Goal: Information Seeking & Learning: Compare options

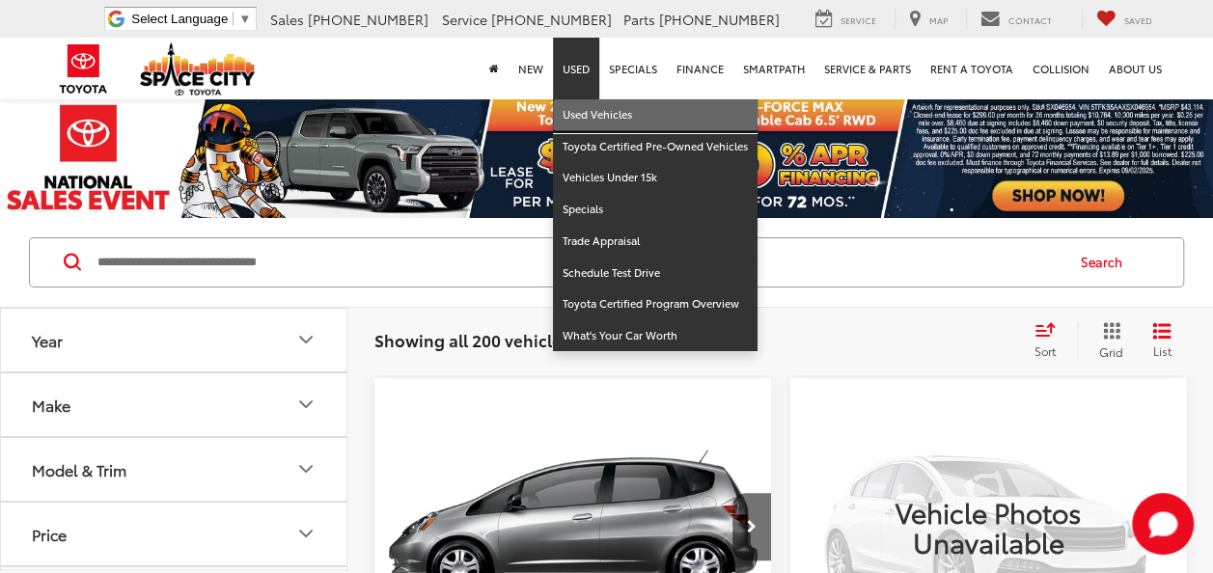
click at [585, 120] on link "Used Vehicles" at bounding box center [655, 115] width 205 height 32
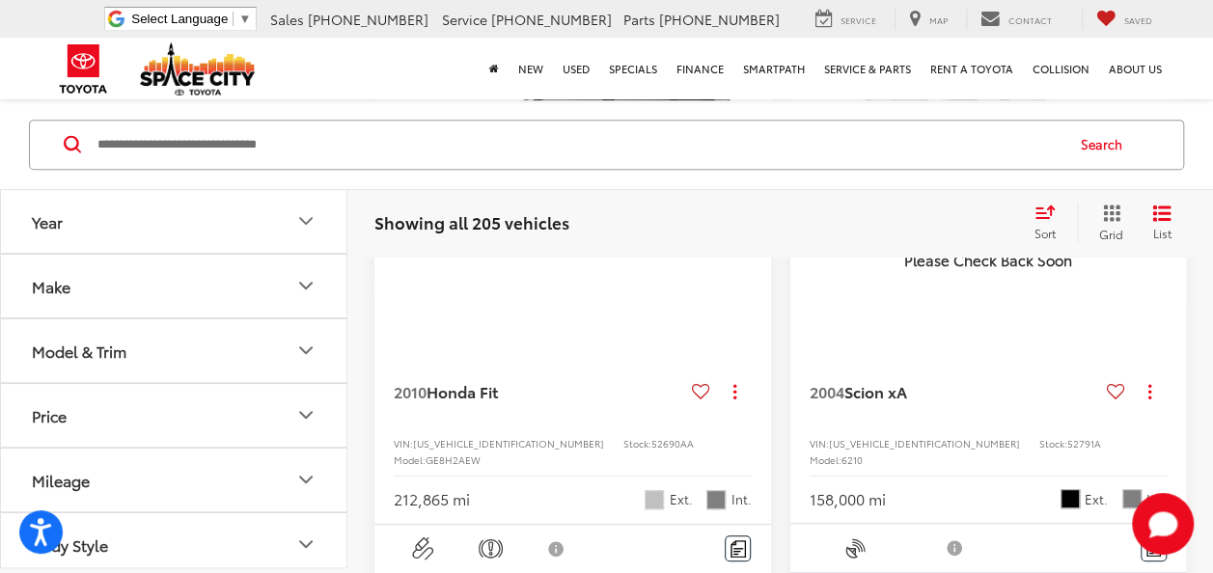
scroll to position [579, 0]
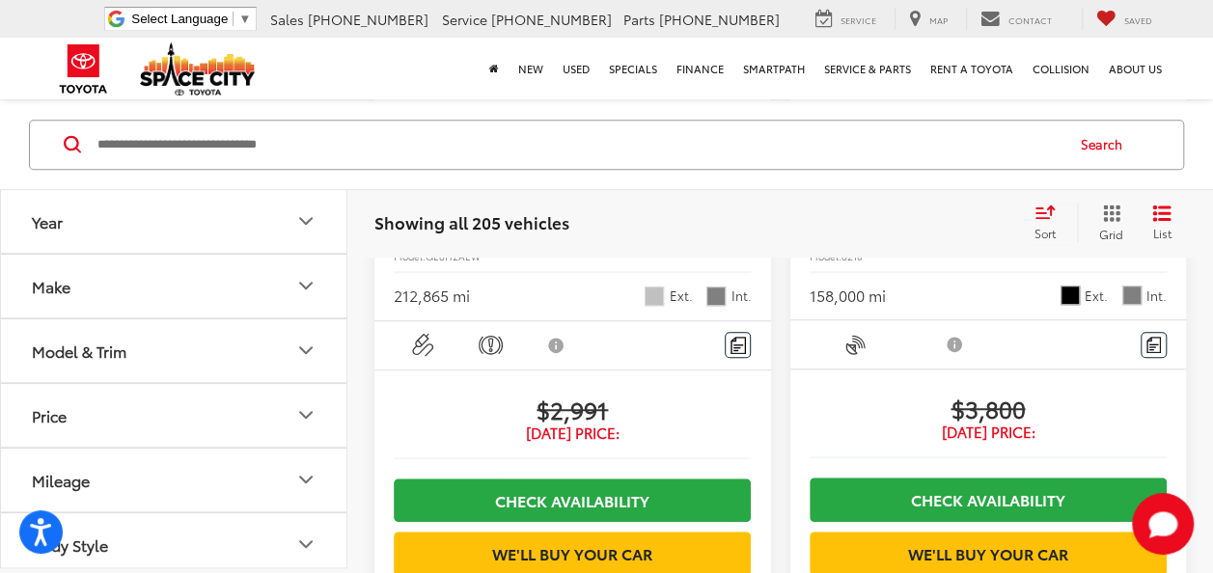
click at [153, 299] on button "Make" at bounding box center [174, 286] width 347 height 63
click at [87, 95] on label "Toyota (101)" at bounding box center [87, 78] width 78 height 33
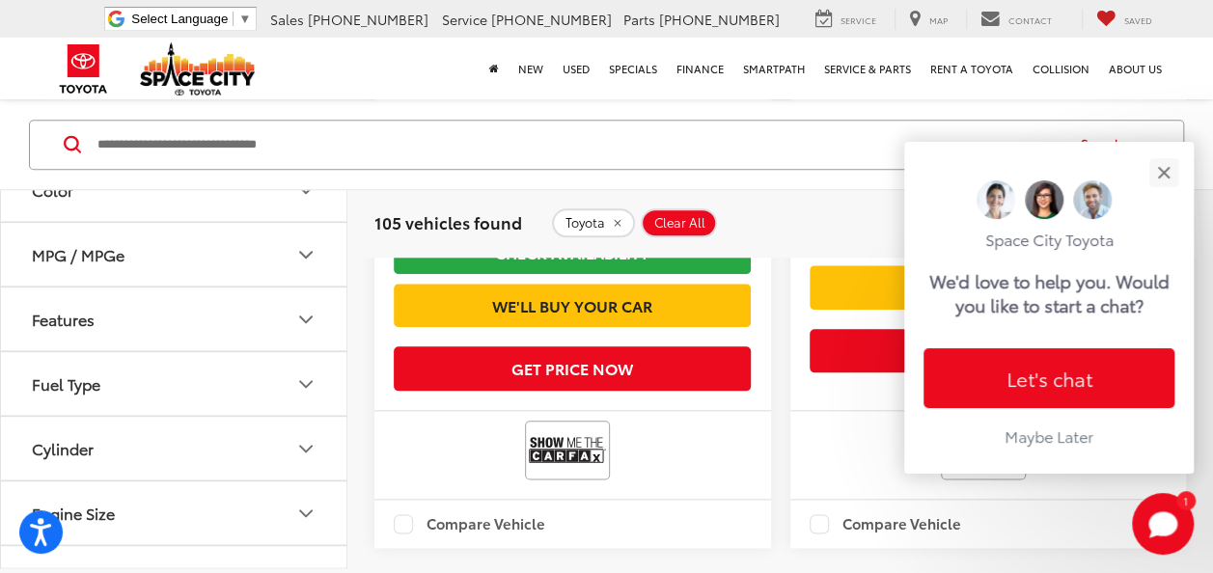
scroll to position [996, 0]
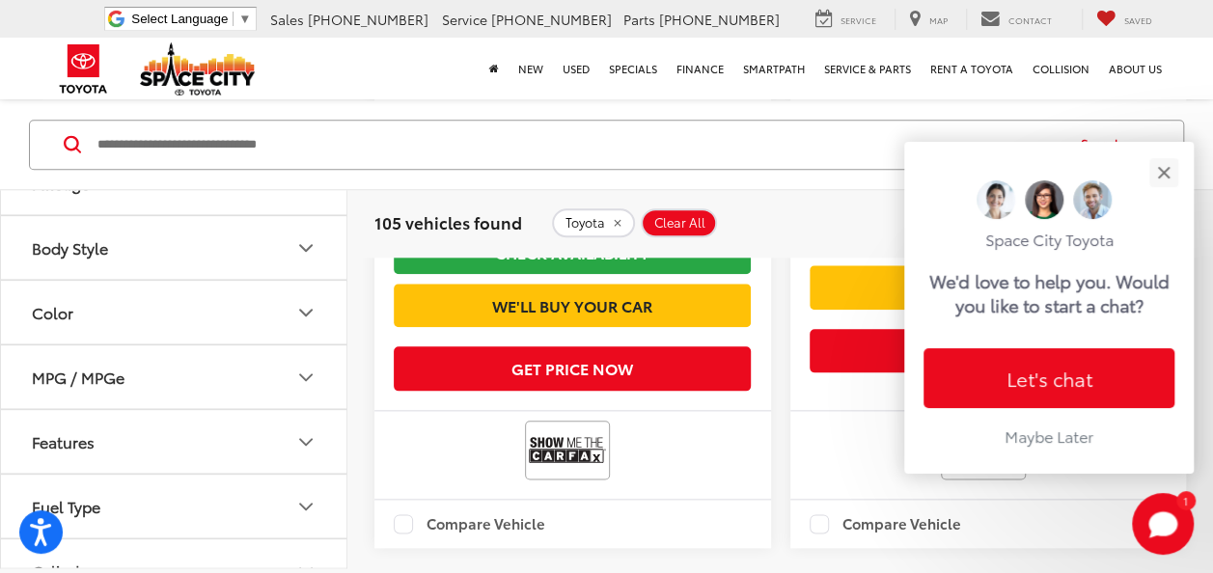
scroll to position [1960, 0]
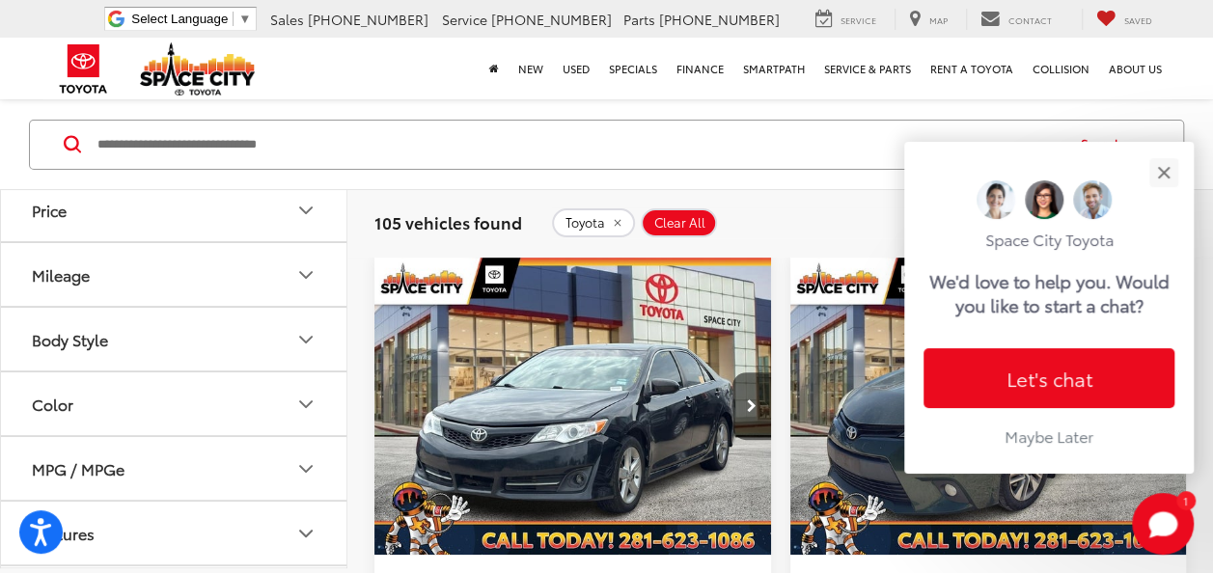
scroll to position [118, 0]
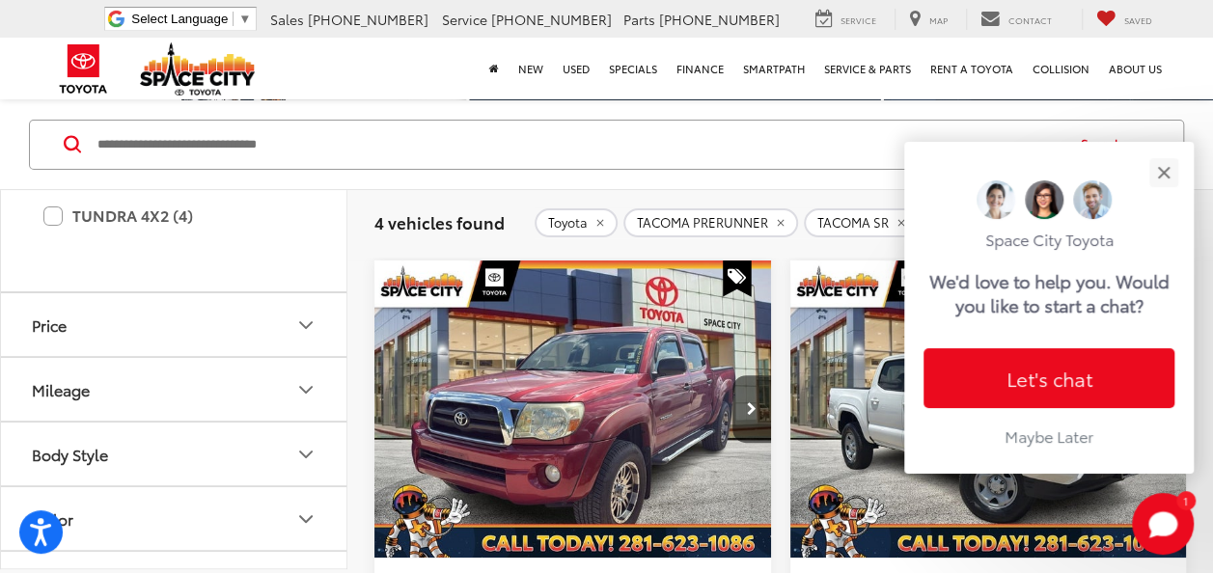
click at [87, 123] on label "SR5 (1)" at bounding box center [188, 107] width 232 height 34
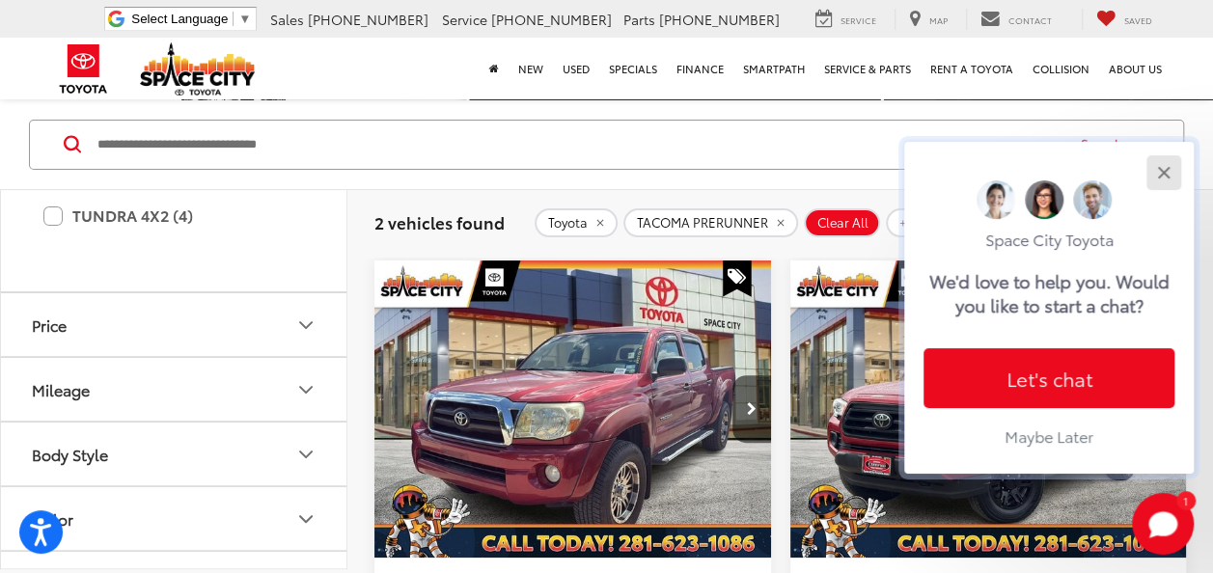
click at [1164, 172] on div "Close" at bounding box center [1163, 172] width 13 height 13
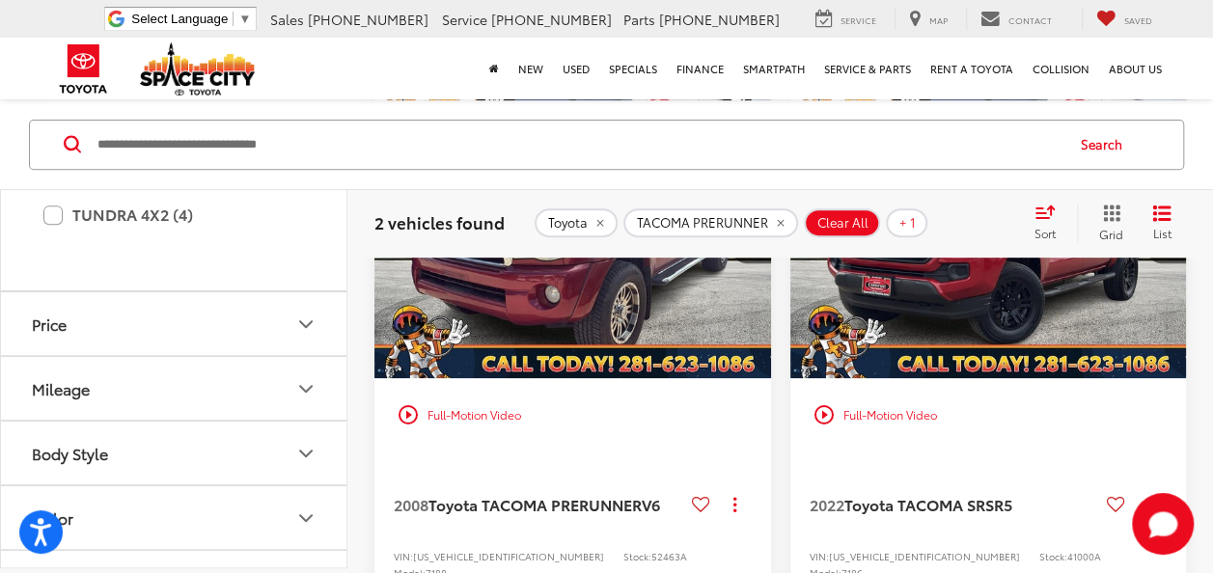
scroll to position [386, 0]
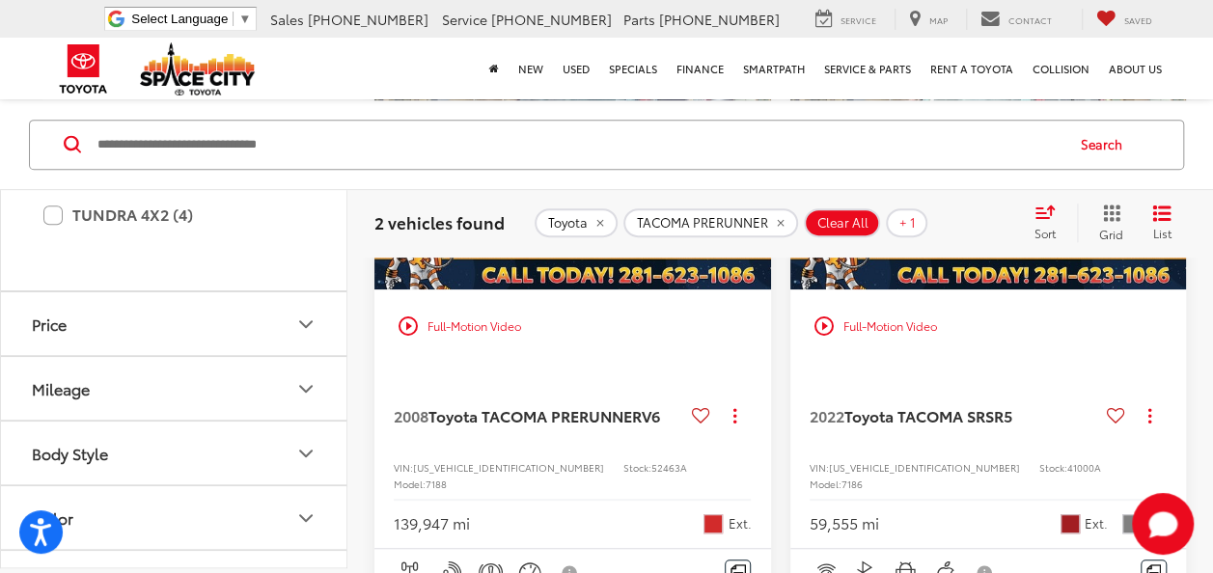
drag, startPoint x: 86, startPoint y: 430, endPoint x: 104, endPoint y: 434, distance: 18.7
click at [83, 89] on label "SR (2)" at bounding box center [188, 72] width 232 height 34
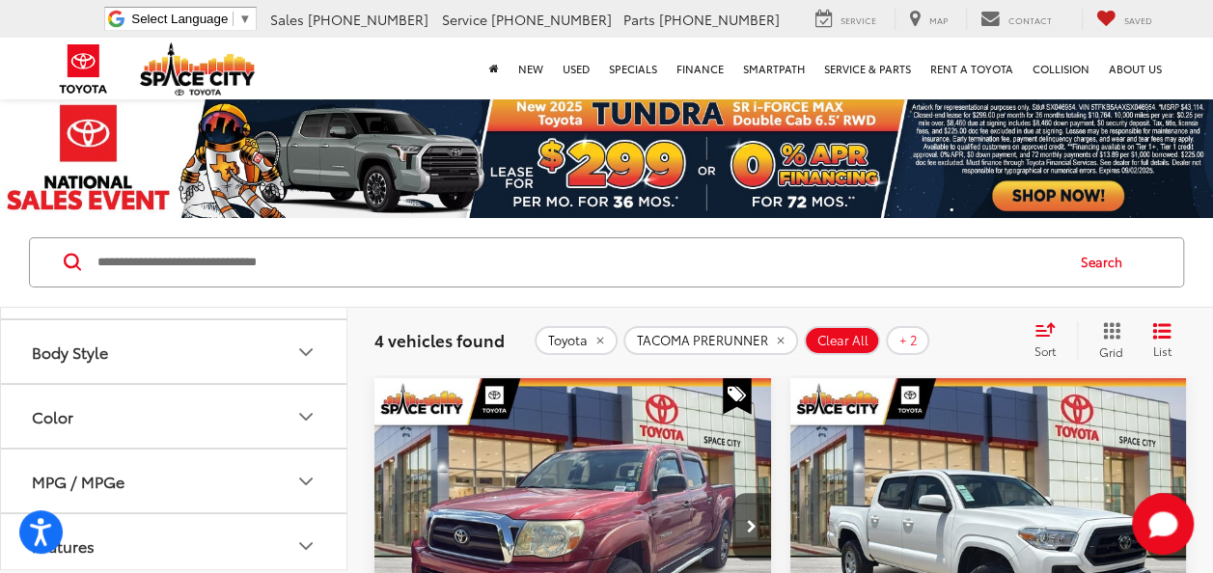
scroll to position [2077, 0]
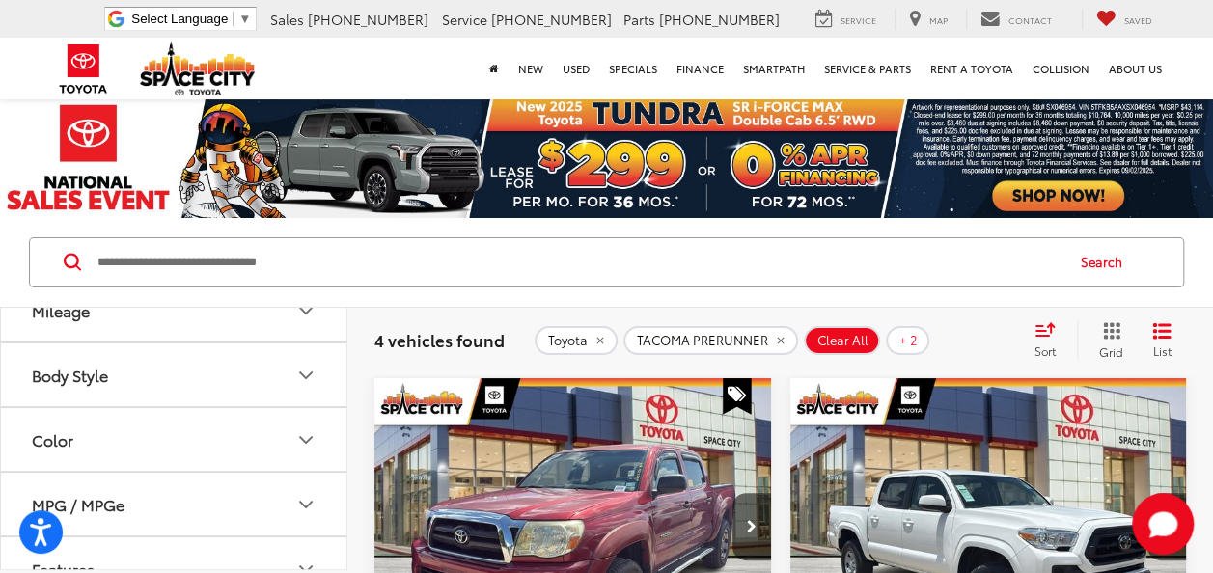
click at [65, 78] on label "TACOMA SR5 (3)" at bounding box center [173, 61] width 260 height 34
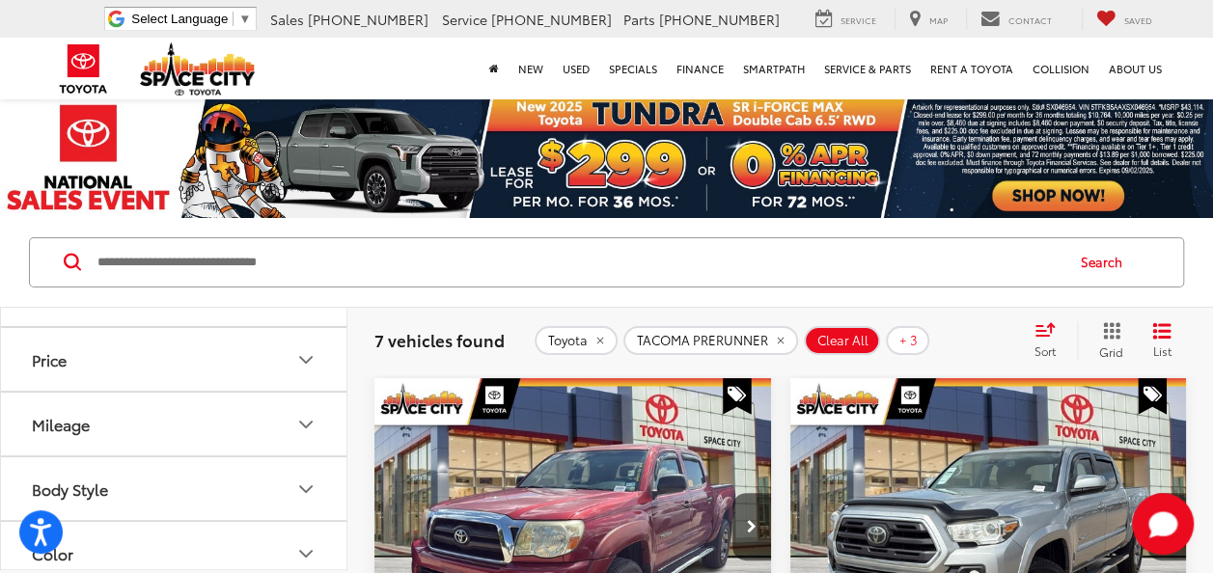
click at [92, 162] on label "SR5 V6 (2)" at bounding box center [188, 145] width 232 height 34
click at [75, 44] on label "SR5 (1)" at bounding box center [188, 28] width 232 height 34
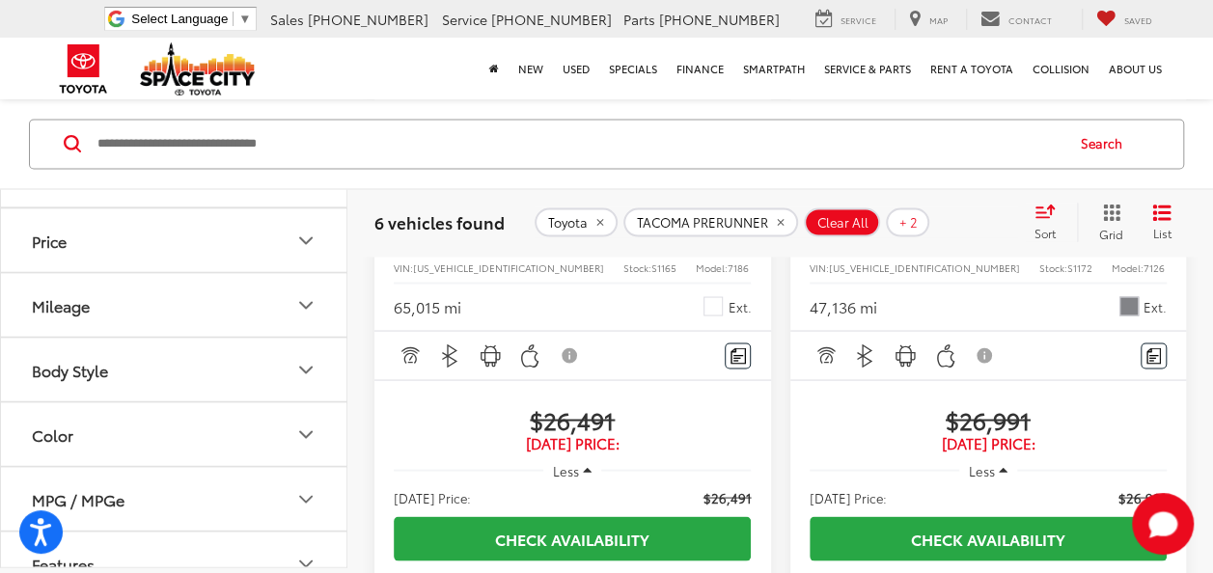
scroll to position [1737, 0]
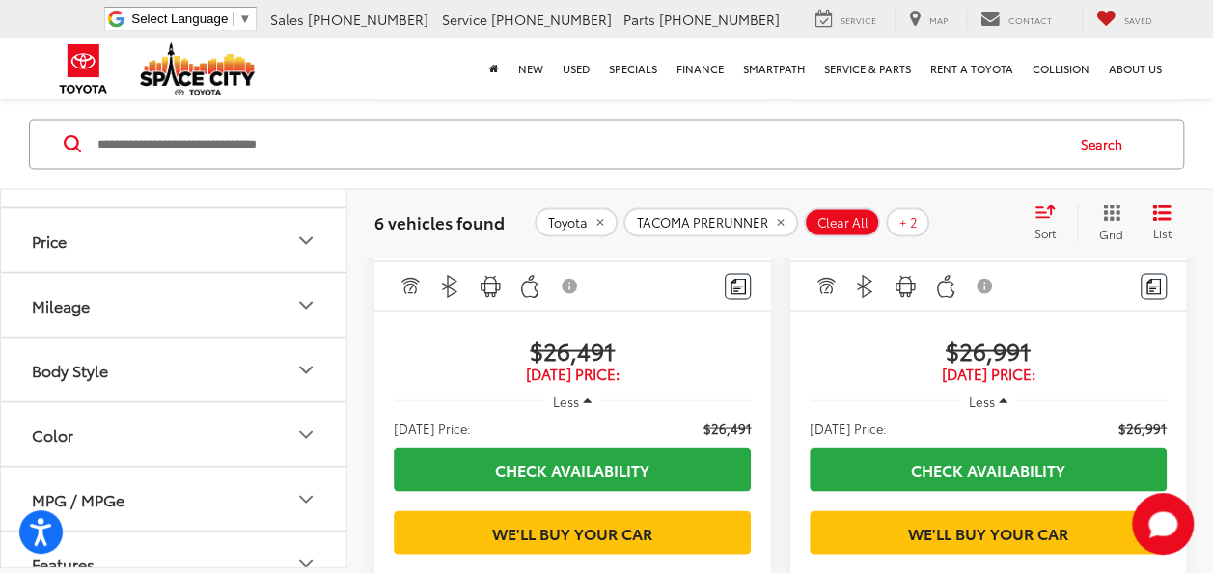
click at [48, 111] on label "TACOMA TRD SPORT (2)" at bounding box center [173, 94] width 260 height 34
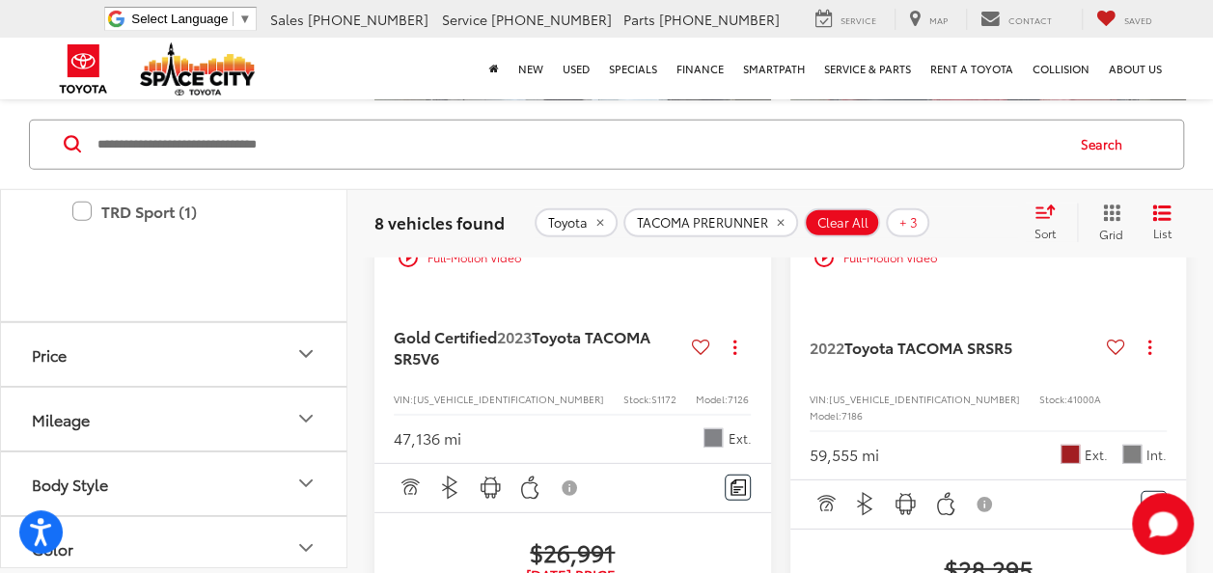
scroll to position [2819, 0]
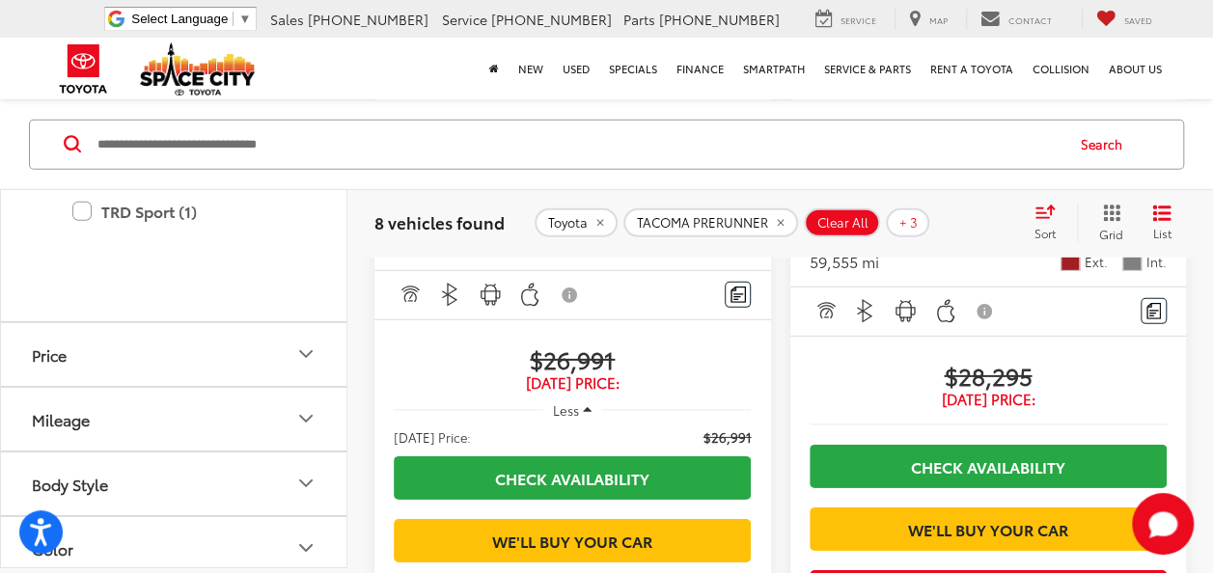
click at [936, 165] on span "Toyota TACOMA SR" at bounding box center [914, 154] width 141 height 22
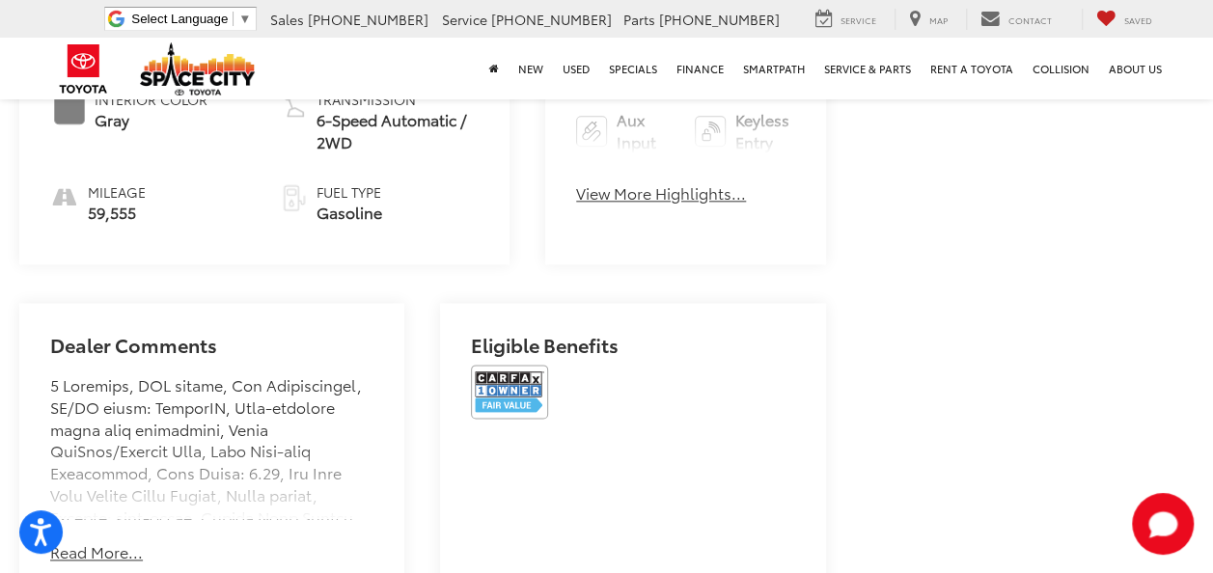
scroll to position [617, 0]
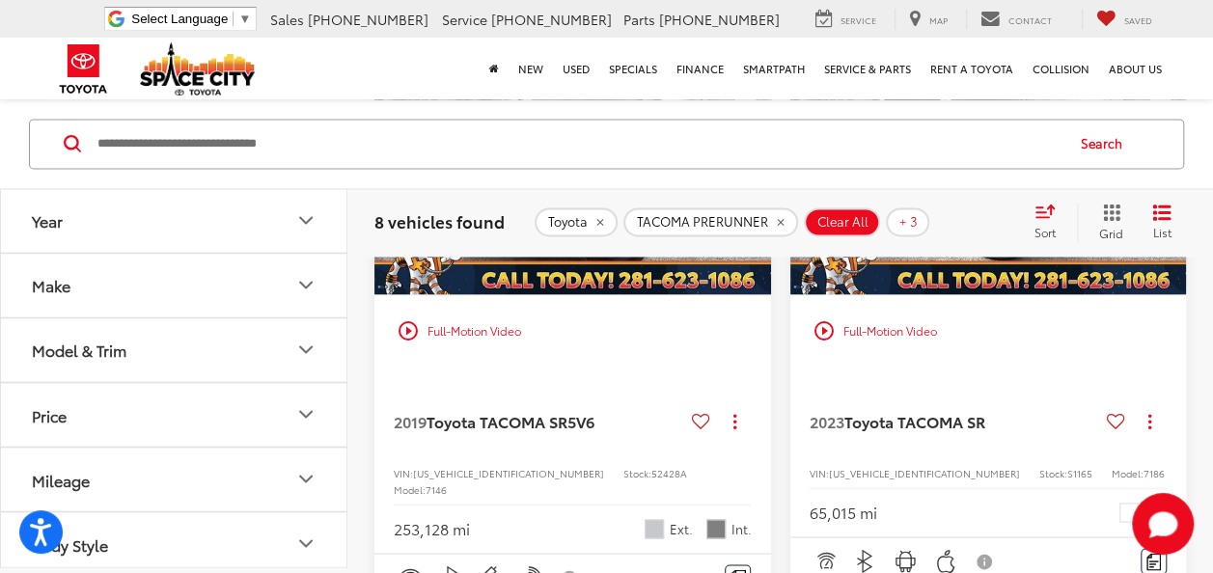
scroll to position [1468, 0]
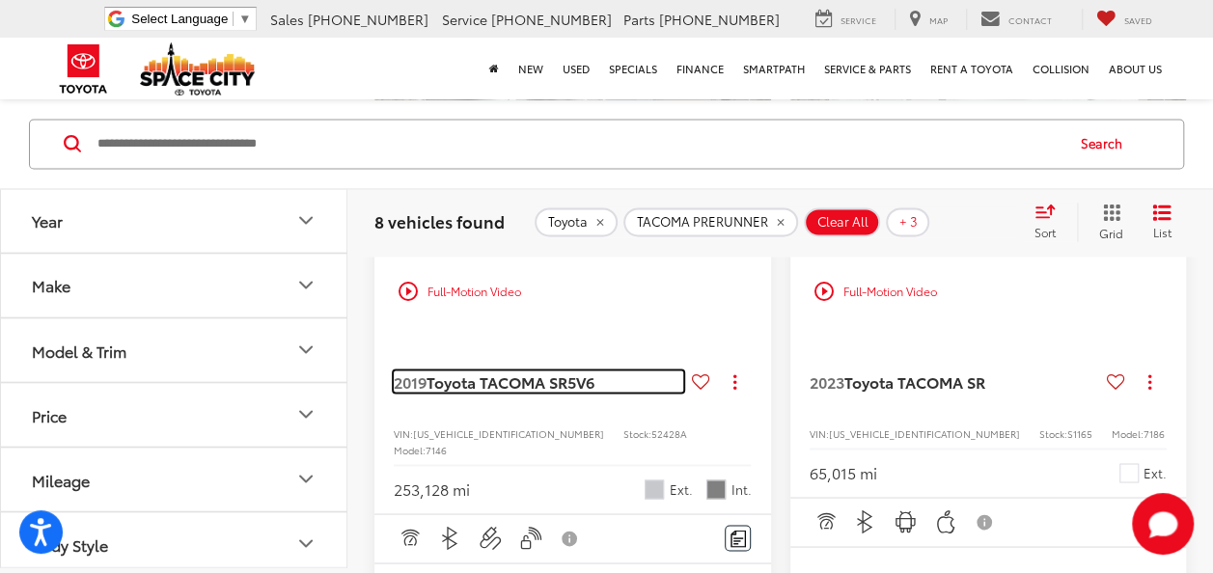
click at [488, 392] on span "Toyota TACOMA SR5" at bounding box center [501, 381] width 150 height 22
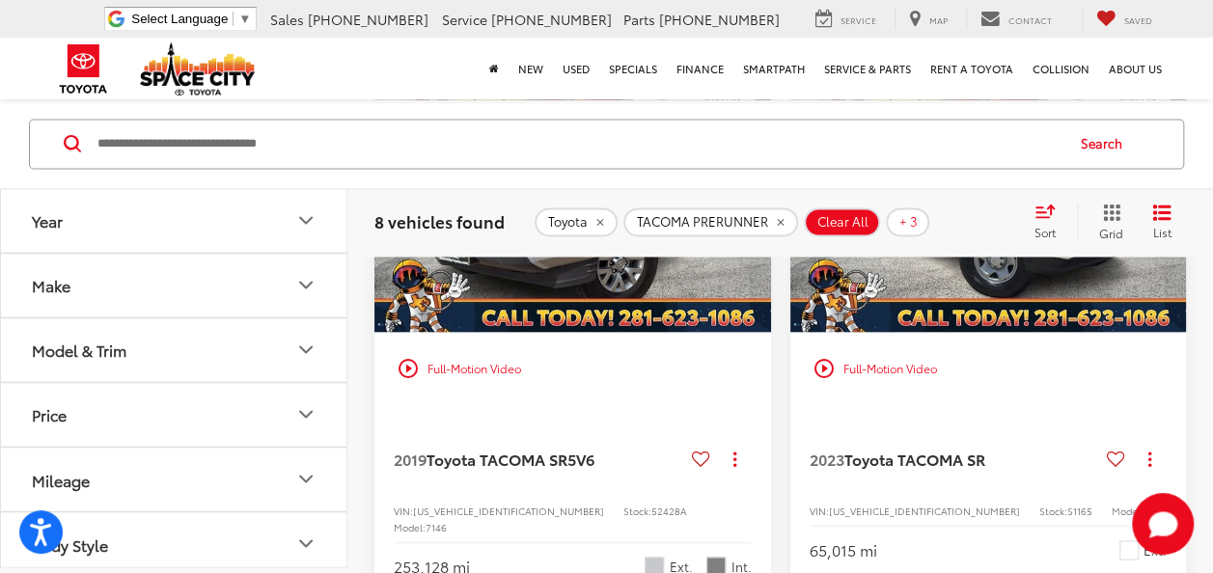
scroll to position [1351, 0]
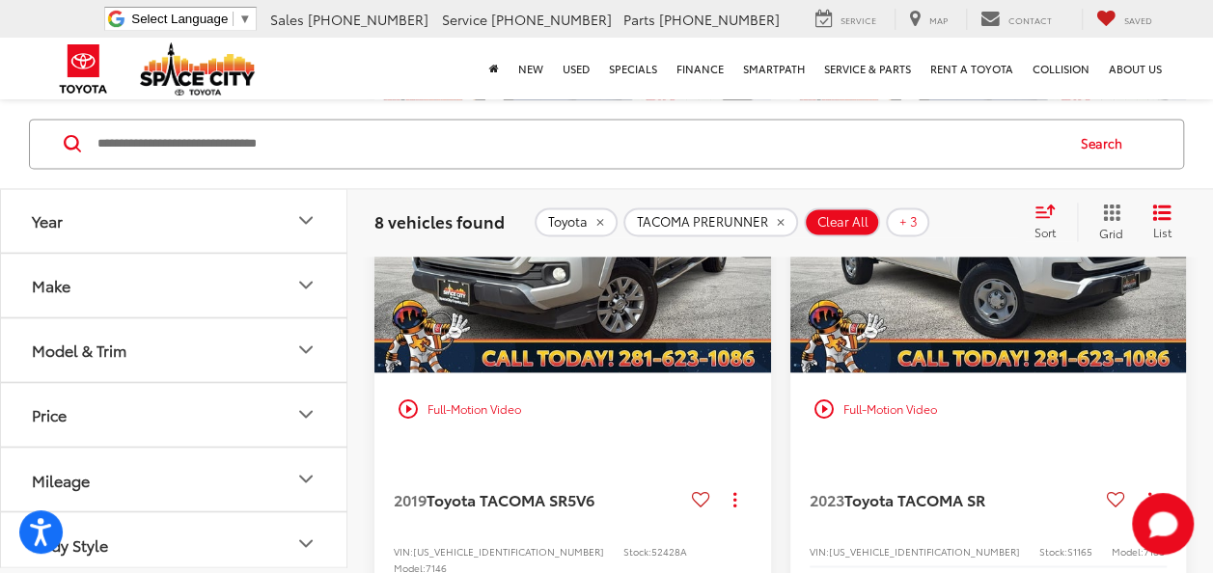
click at [979, 313] on img "2023 Toyota TACOMA SR SR 0" at bounding box center [988, 224] width 399 height 299
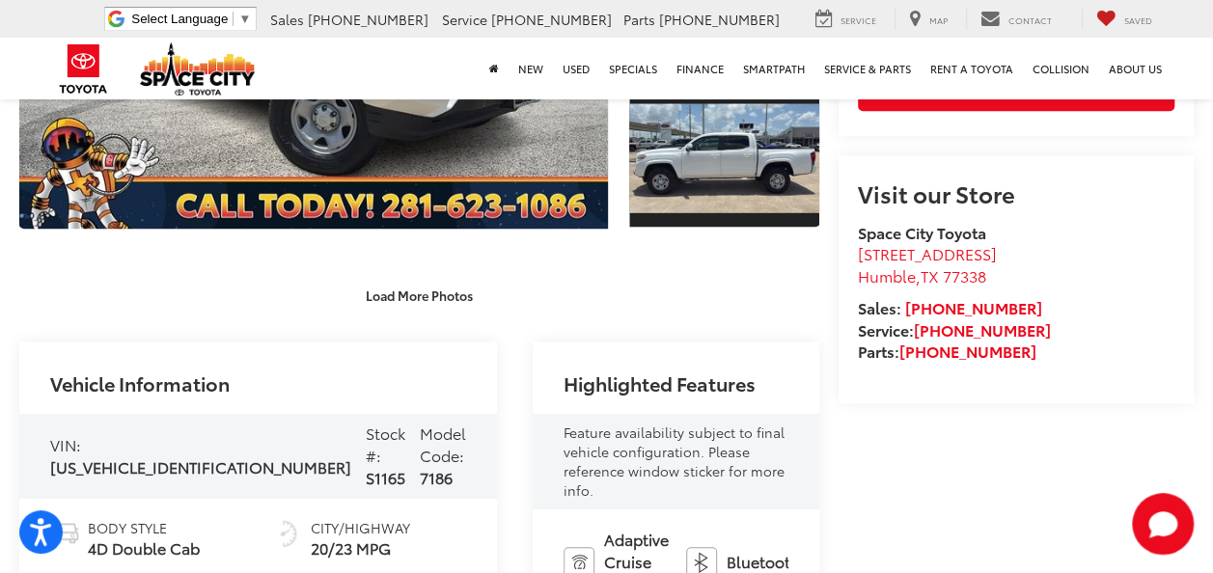
scroll to position [579, 0]
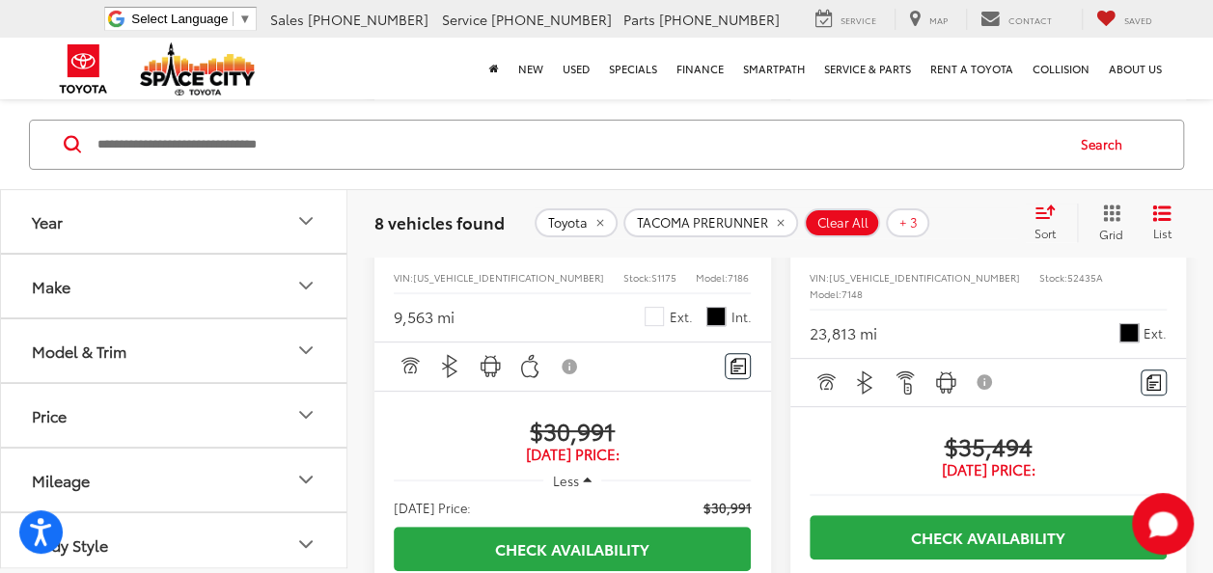
scroll to position [3591, 0]
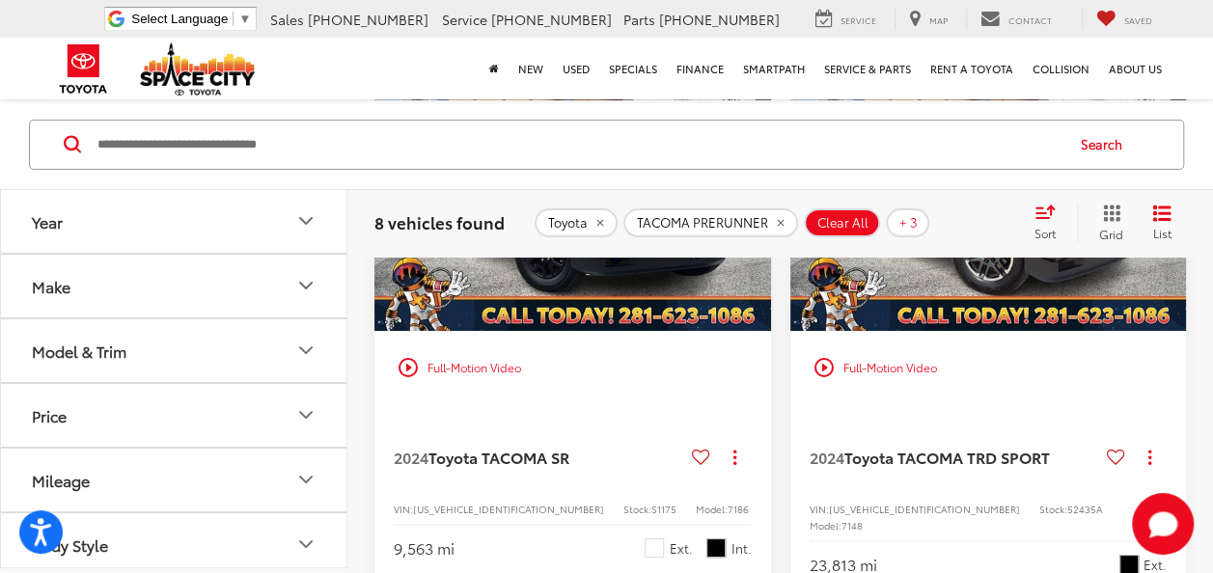
click at [547, 332] on img "2024 Toyota TACOMA SR SR 0" at bounding box center [572, 182] width 399 height 299
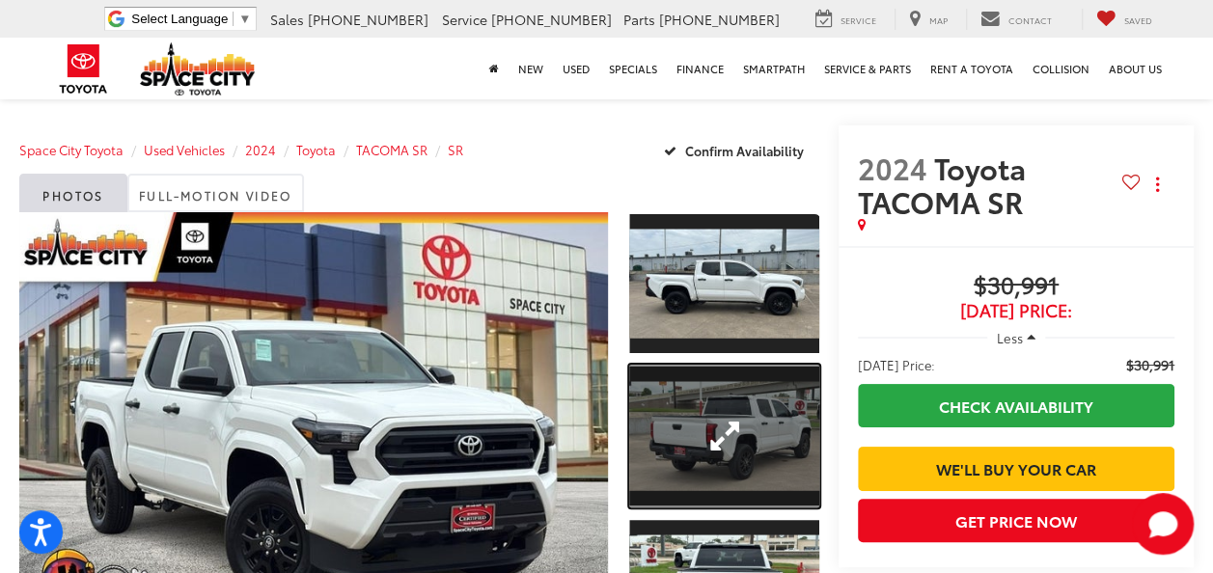
click at [642, 423] on link "Expand Photo 2" at bounding box center [724, 436] width 190 height 143
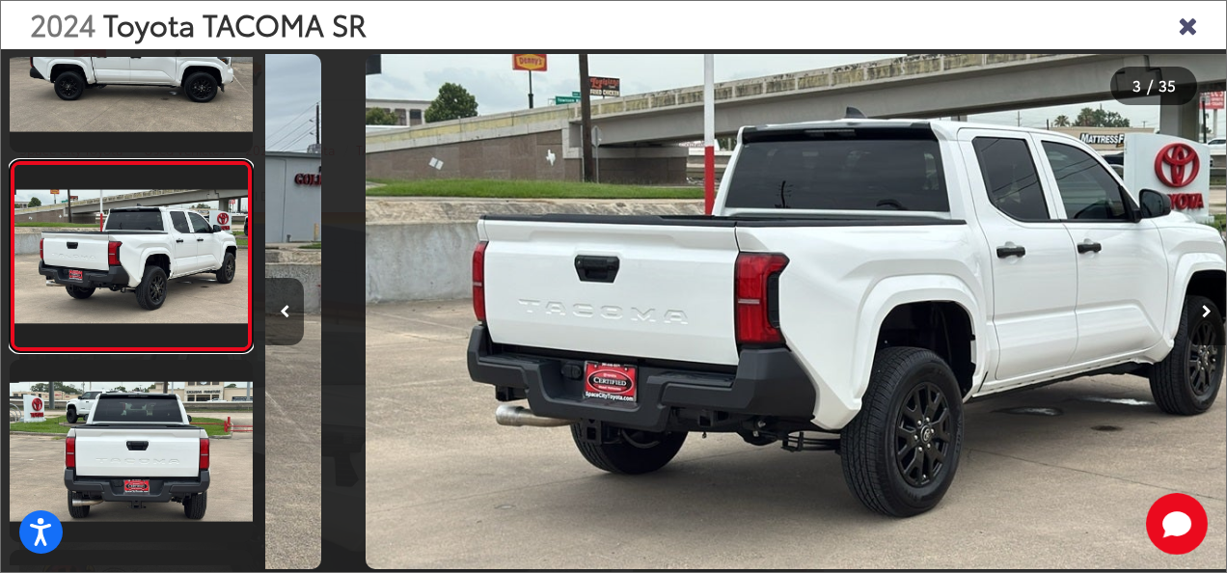
scroll to position [0, 1923]
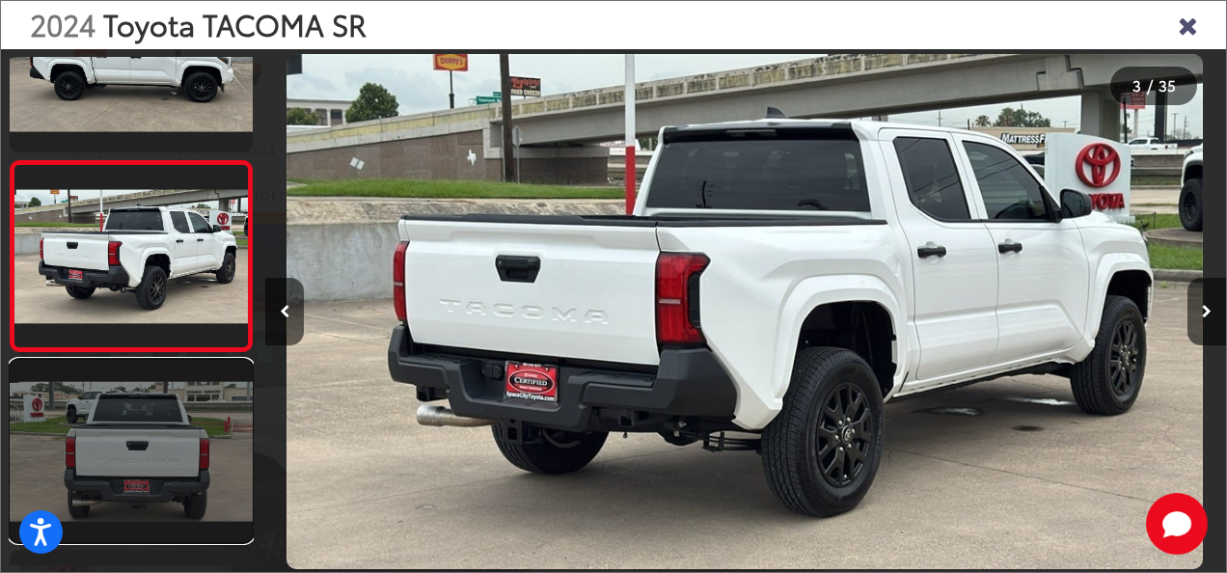
click at [93, 434] on link at bounding box center [131, 451] width 243 height 182
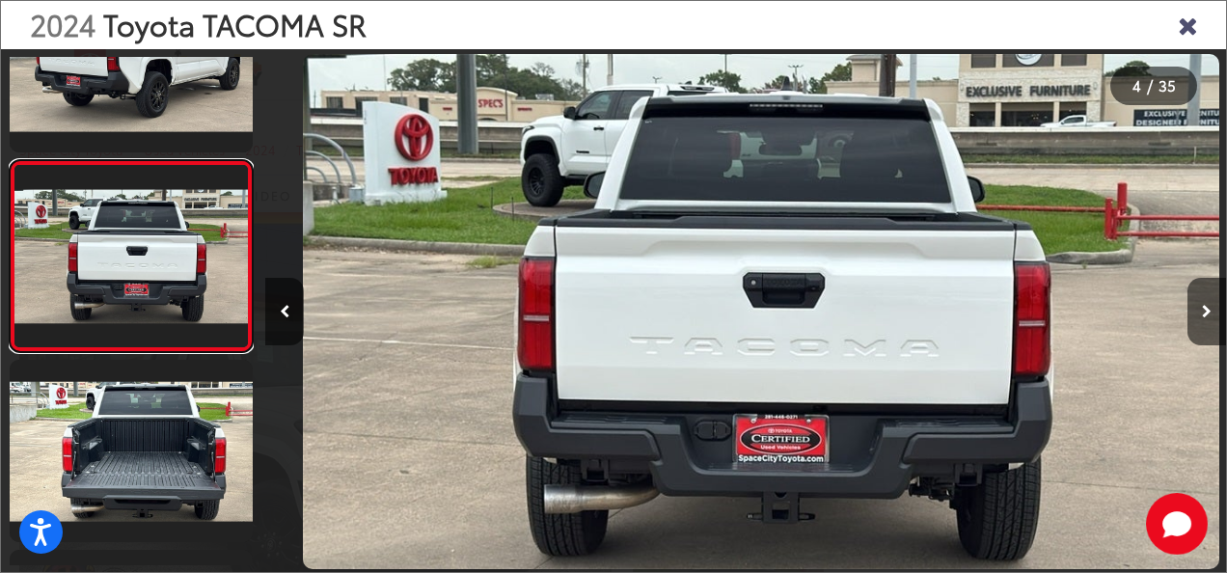
scroll to position [0, 2884]
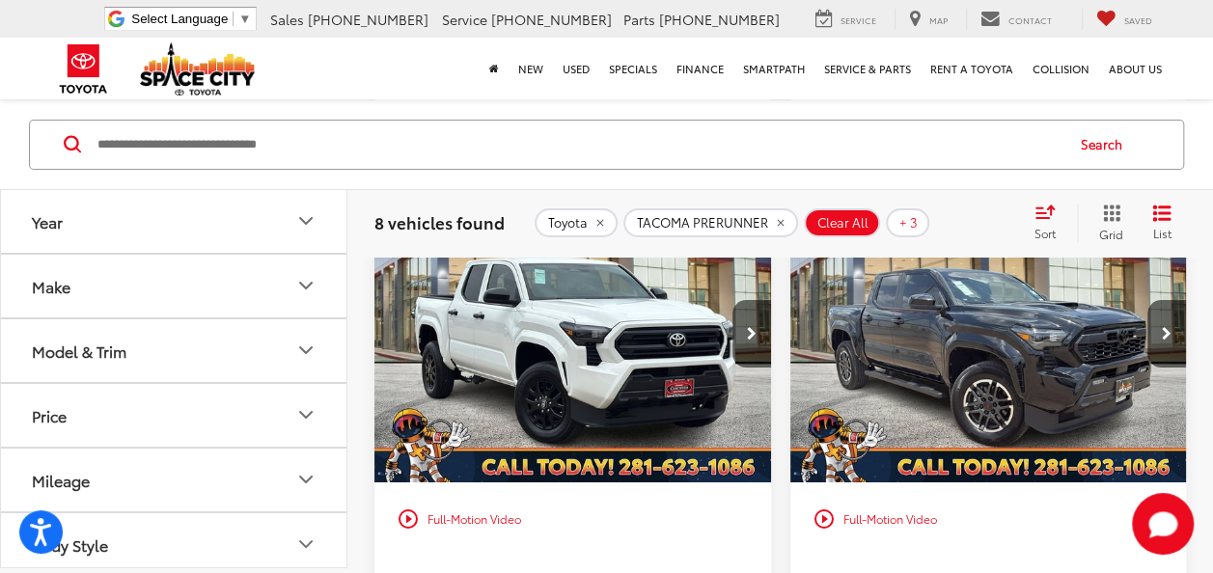
scroll to position [3591, 0]
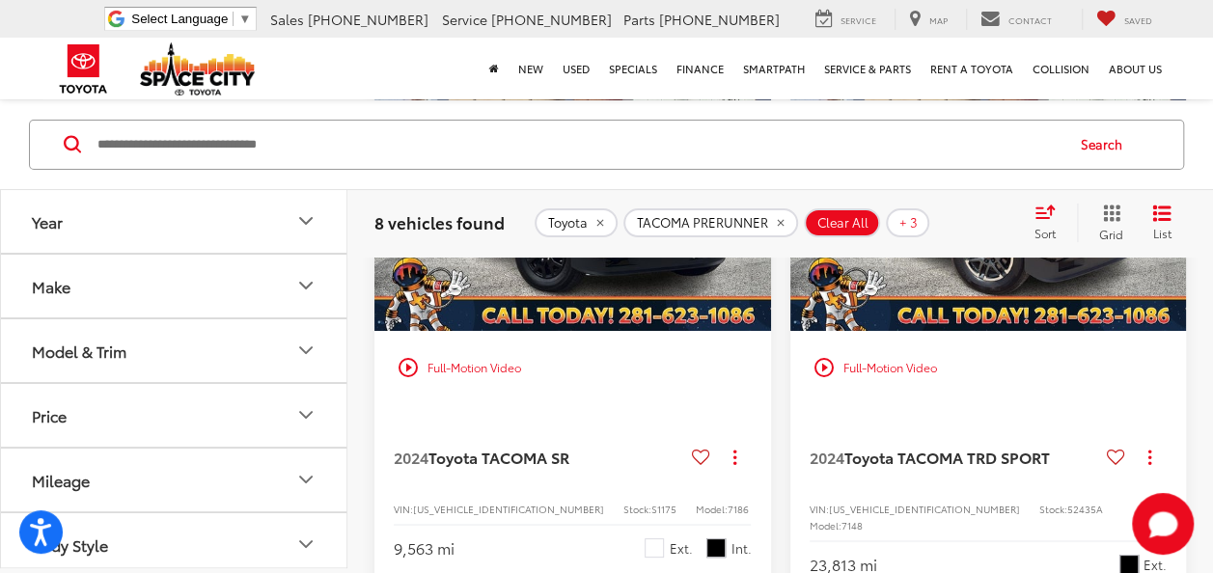
click at [1014, 332] on img "2024 Toyota TACOMA TRD SPORT TRD Sport 0" at bounding box center [988, 182] width 399 height 299
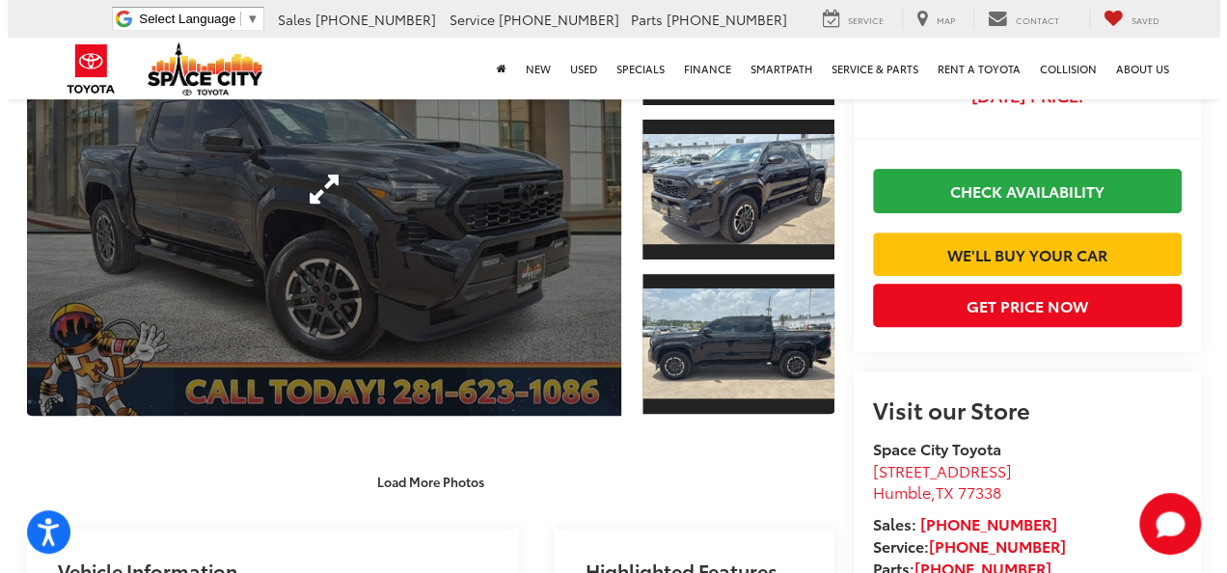
scroll to position [193, 0]
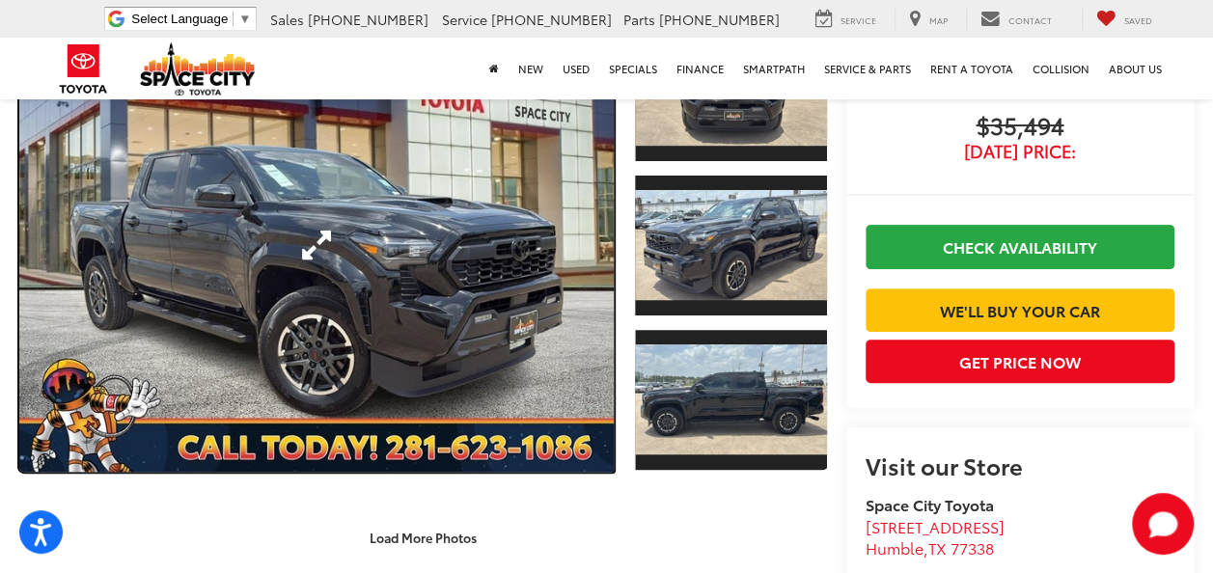
click at [443, 303] on link "Expand Photo 0" at bounding box center [316, 245] width 594 height 452
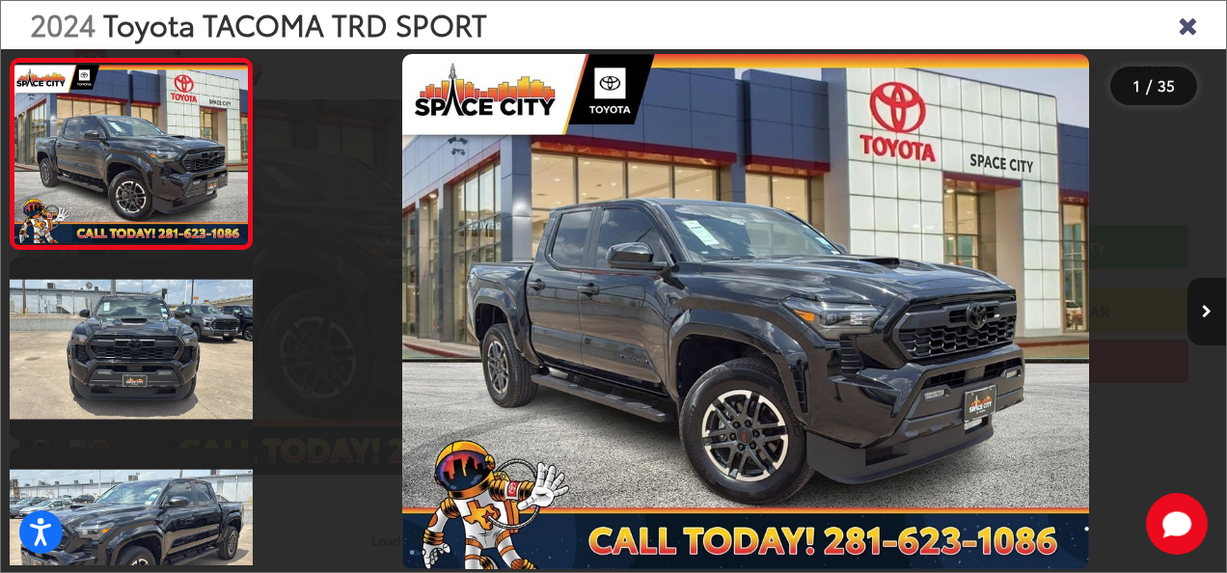
drag, startPoint x: 1207, startPoint y: 326, endPoint x: 1195, endPoint y: 326, distance: 11.6
click at [1200, 326] on button "Next image" at bounding box center [1207, 312] width 39 height 68
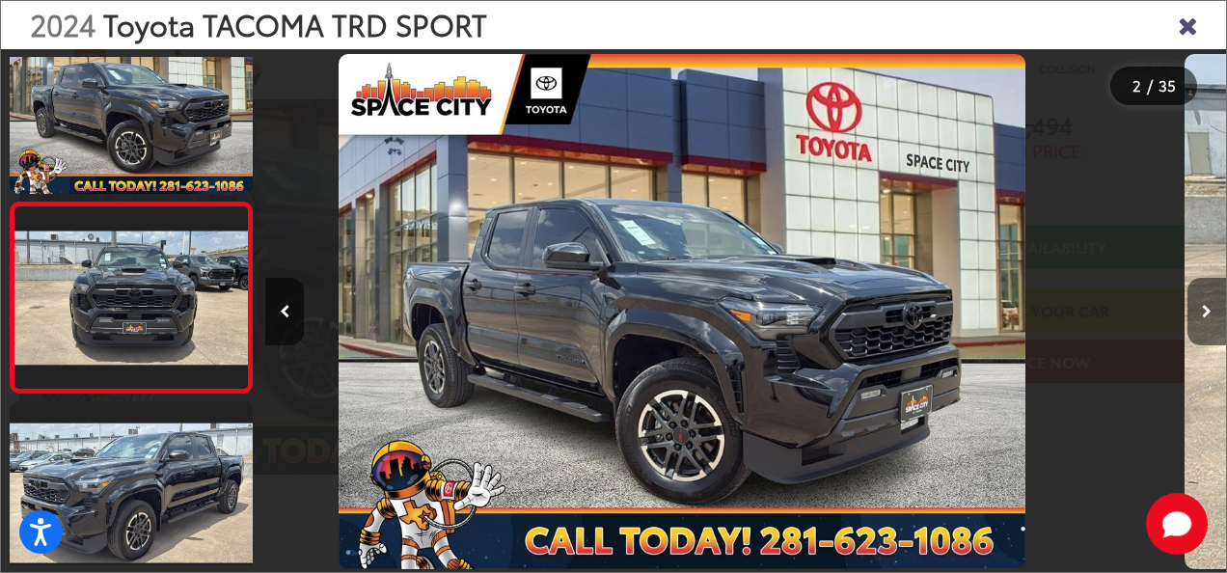
scroll to position [88, 0]
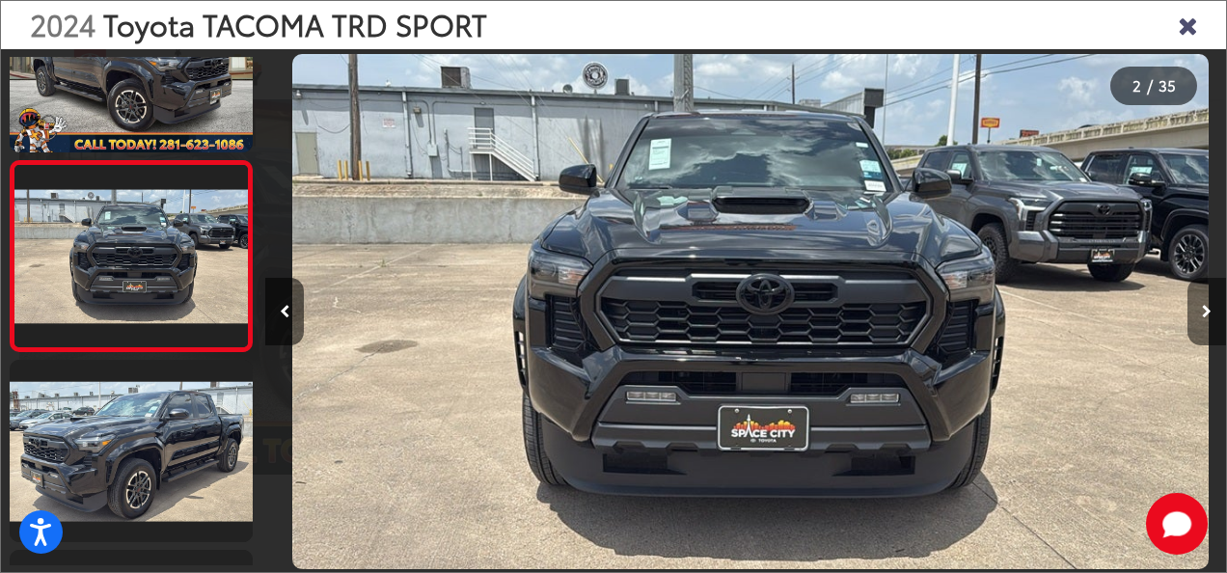
click at [1195, 326] on button "Next image" at bounding box center [1207, 312] width 39 height 68
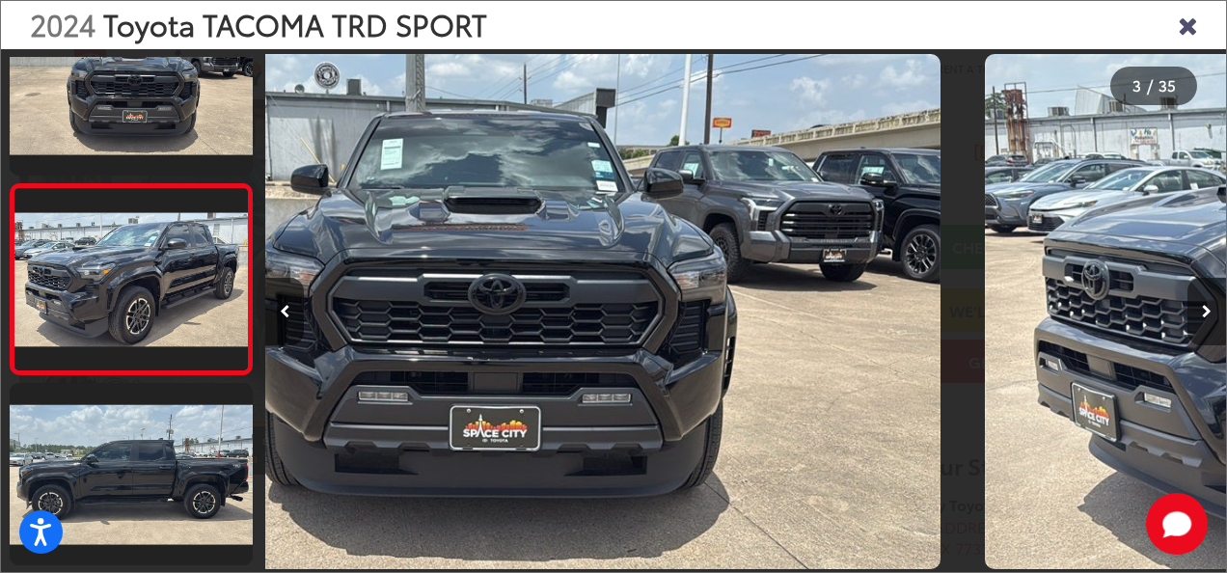
scroll to position [278, 0]
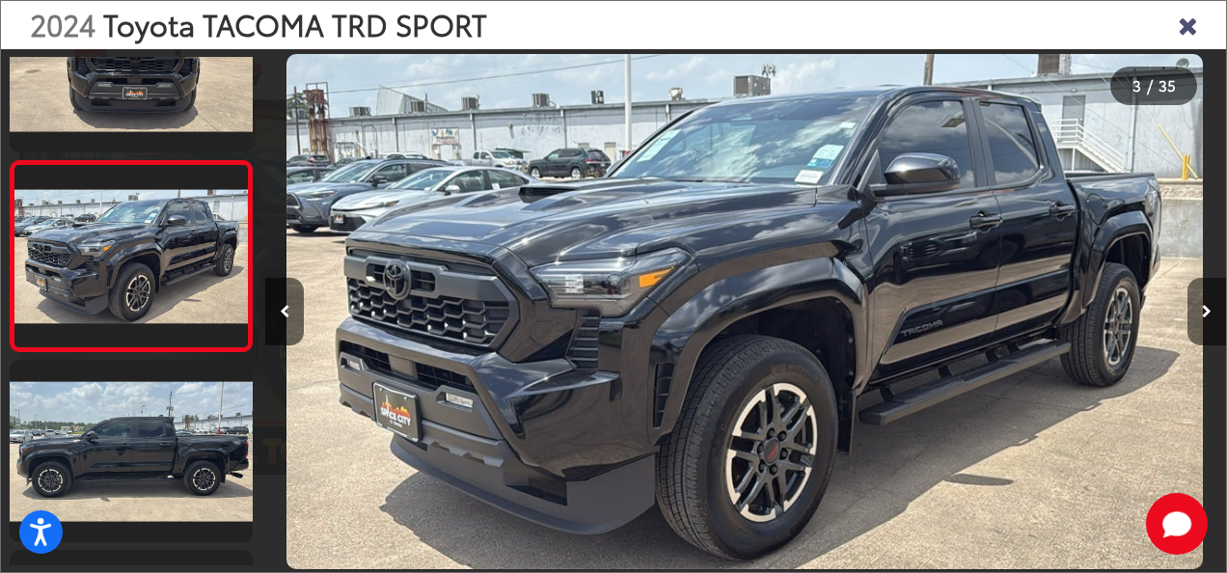
click at [1194, 327] on button "Next image" at bounding box center [1207, 312] width 39 height 68
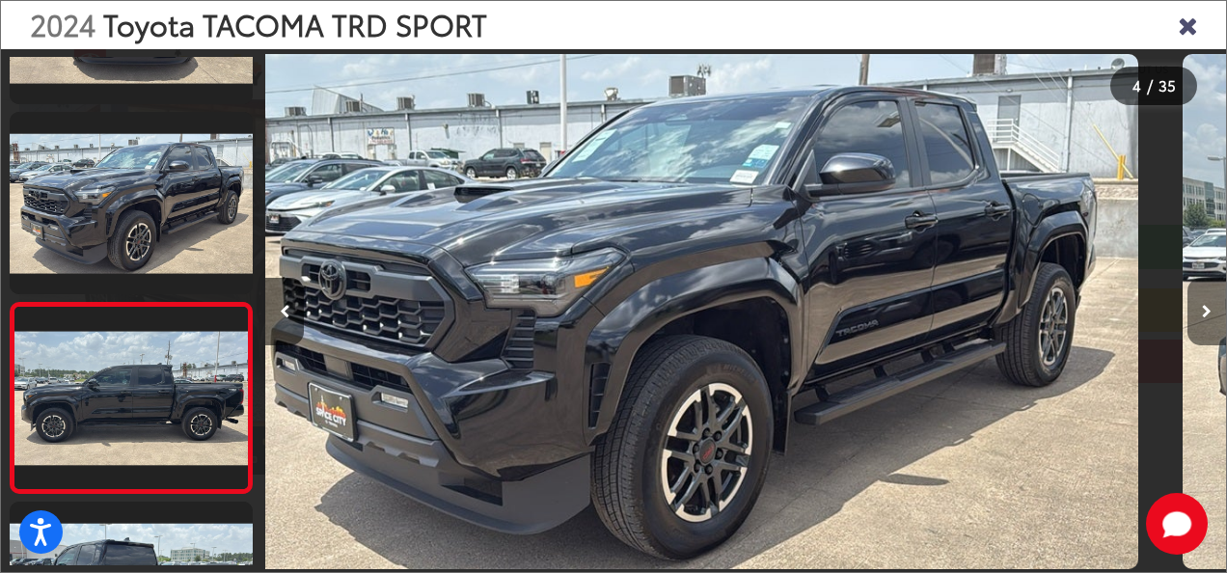
scroll to position [0, 2186]
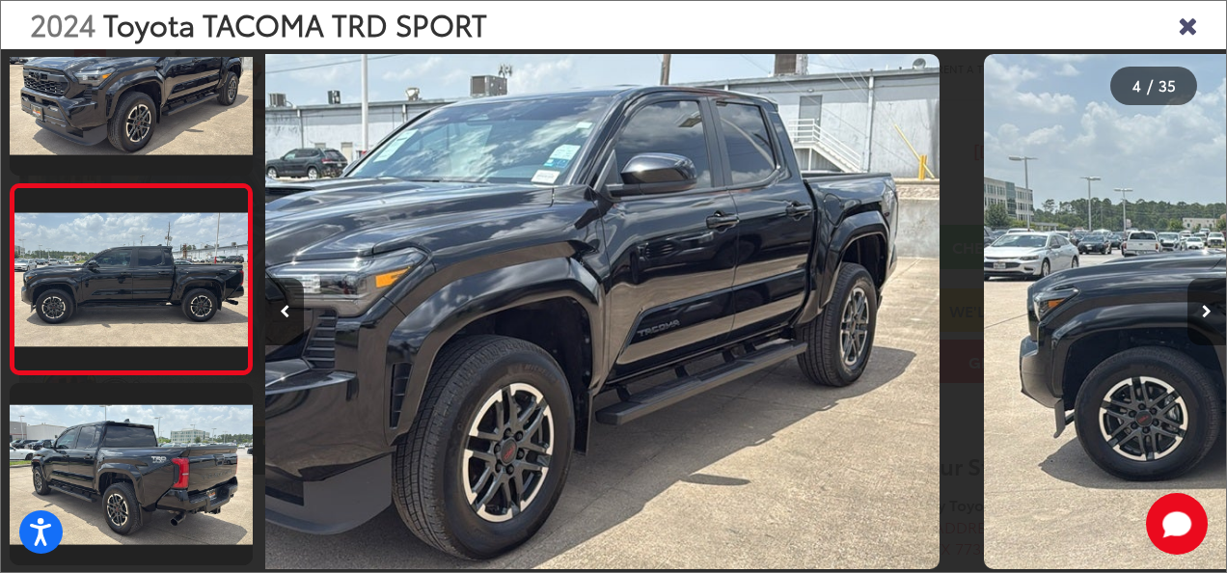
click at [1194, 328] on button "Next image" at bounding box center [1207, 312] width 39 height 68
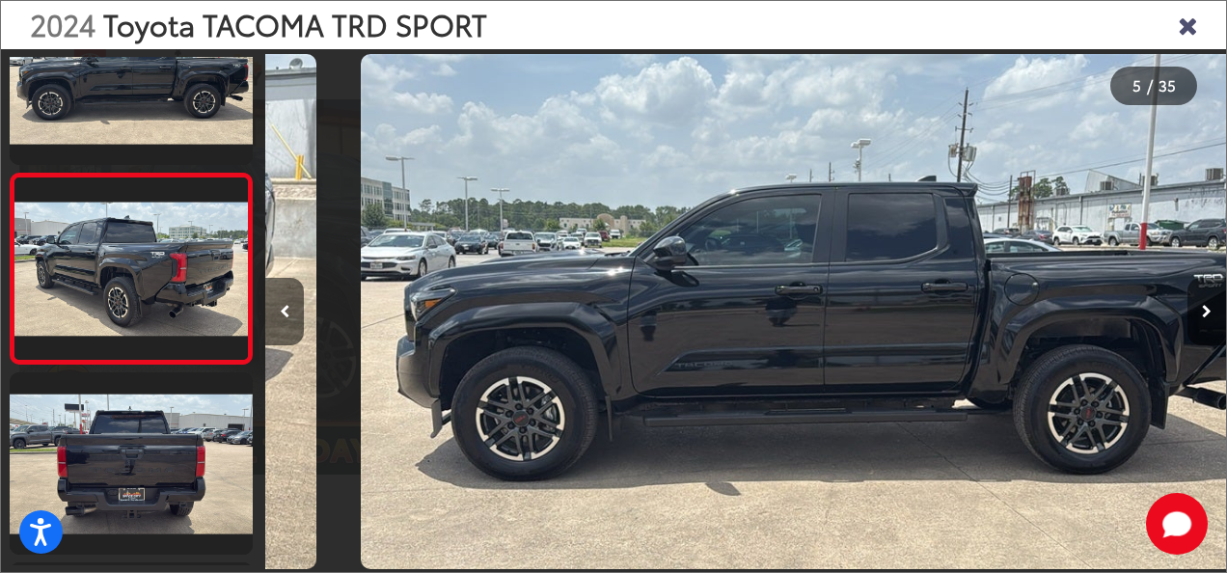
scroll to position [658, 0]
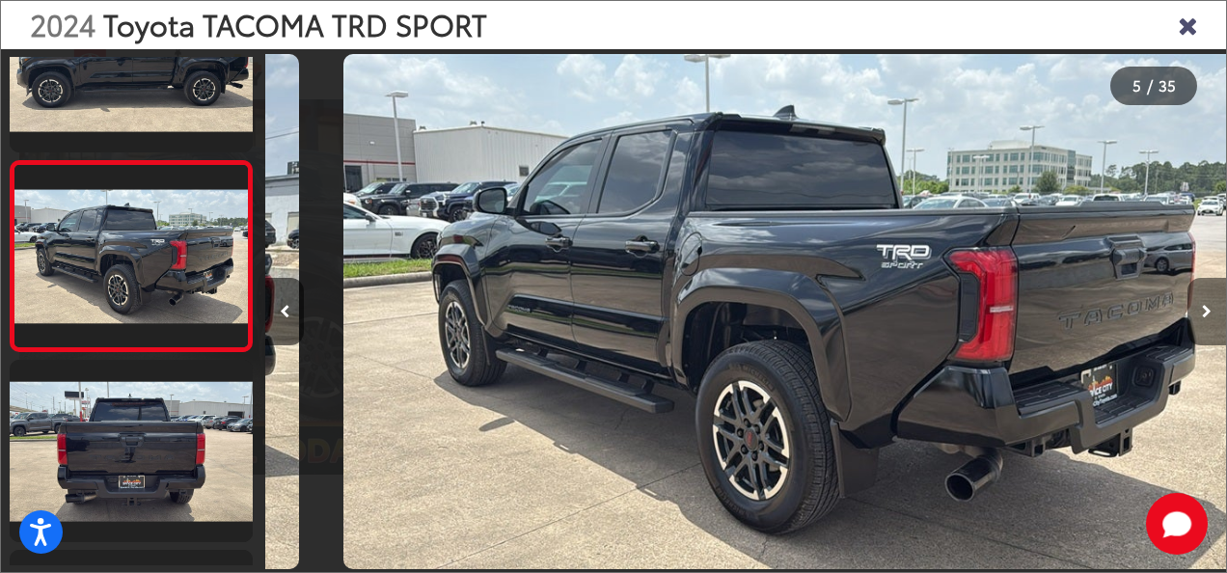
click at [1194, 328] on button "Next image" at bounding box center [1207, 312] width 39 height 68
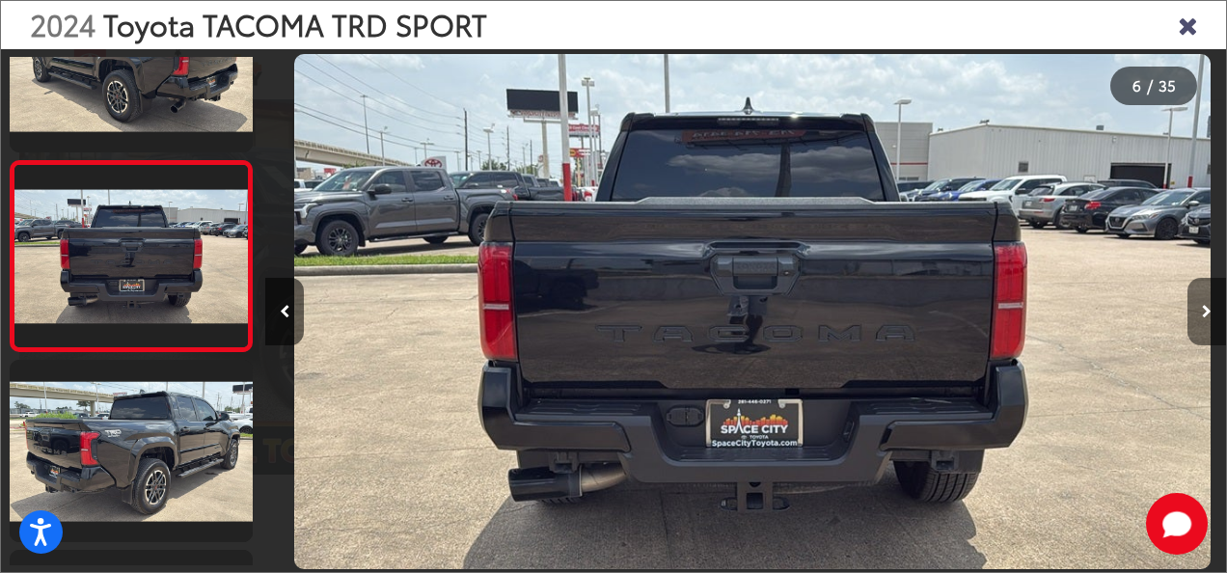
scroll to position [0, 4807]
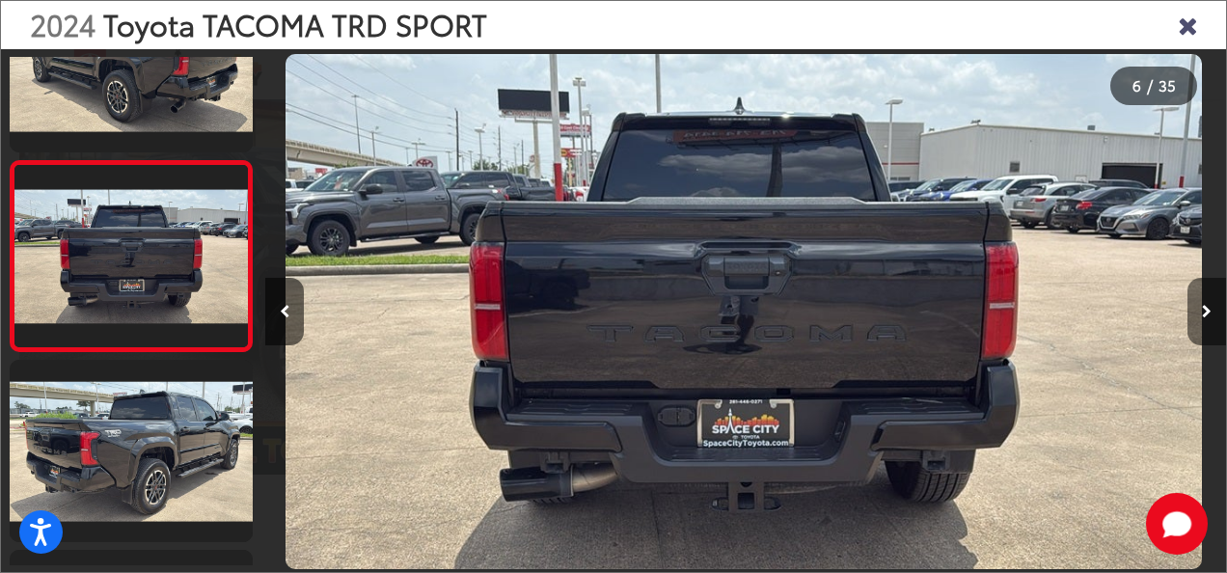
click at [1194, 328] on button "Next image" at bounding box center [1207, 312] width 39 height 68
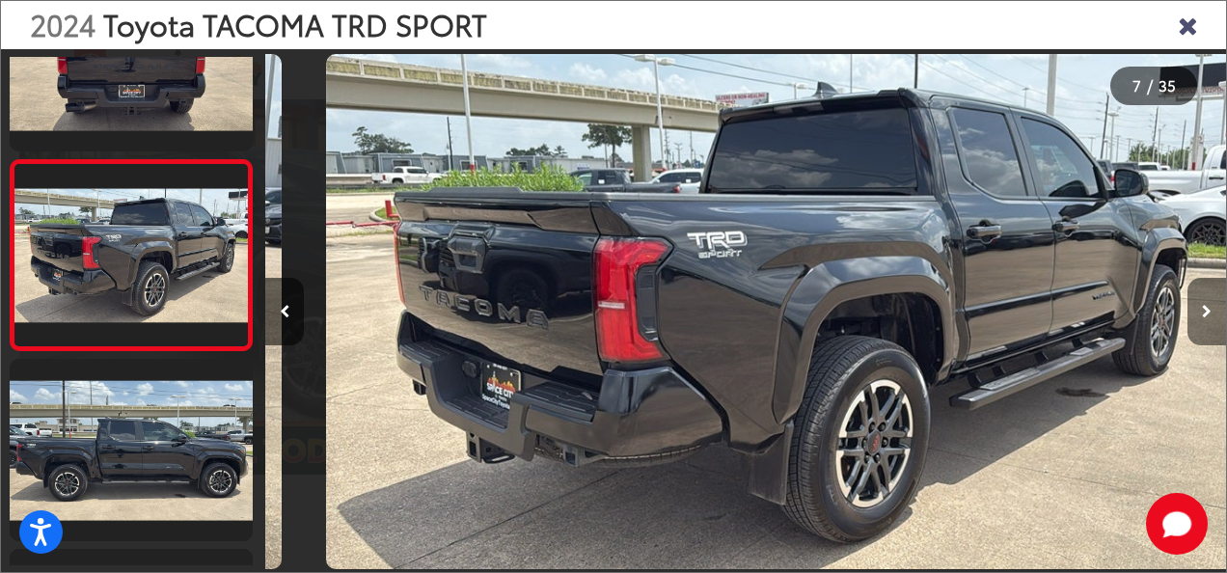
scroll to position [0, 5768]
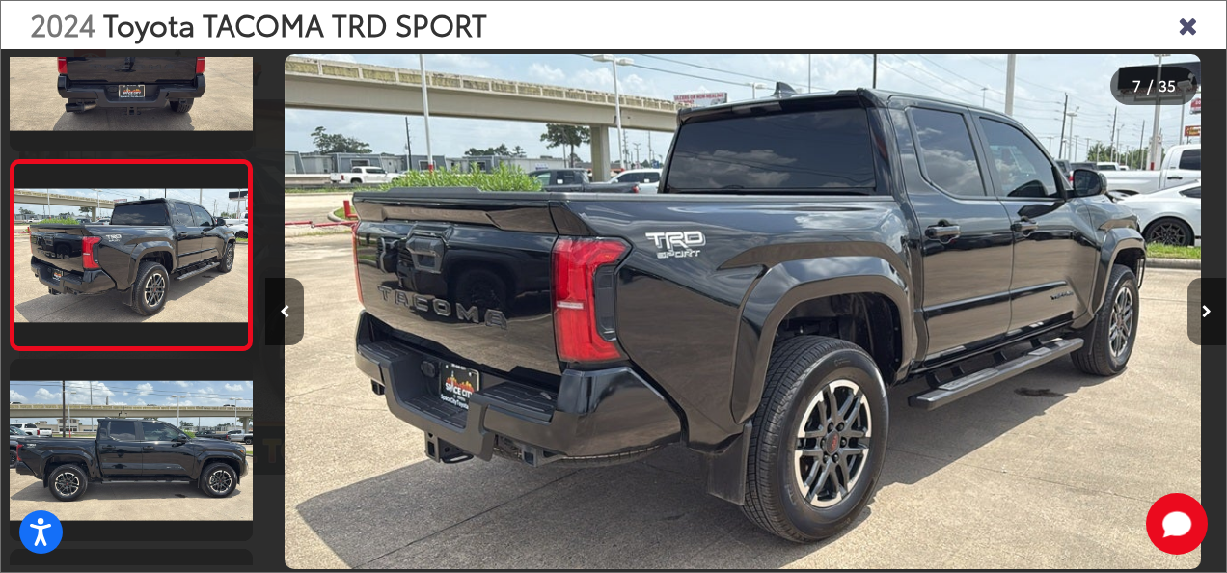
click at [1194, 328] on button "Next image" at bounding box center [1207, 312] width 39 height 68
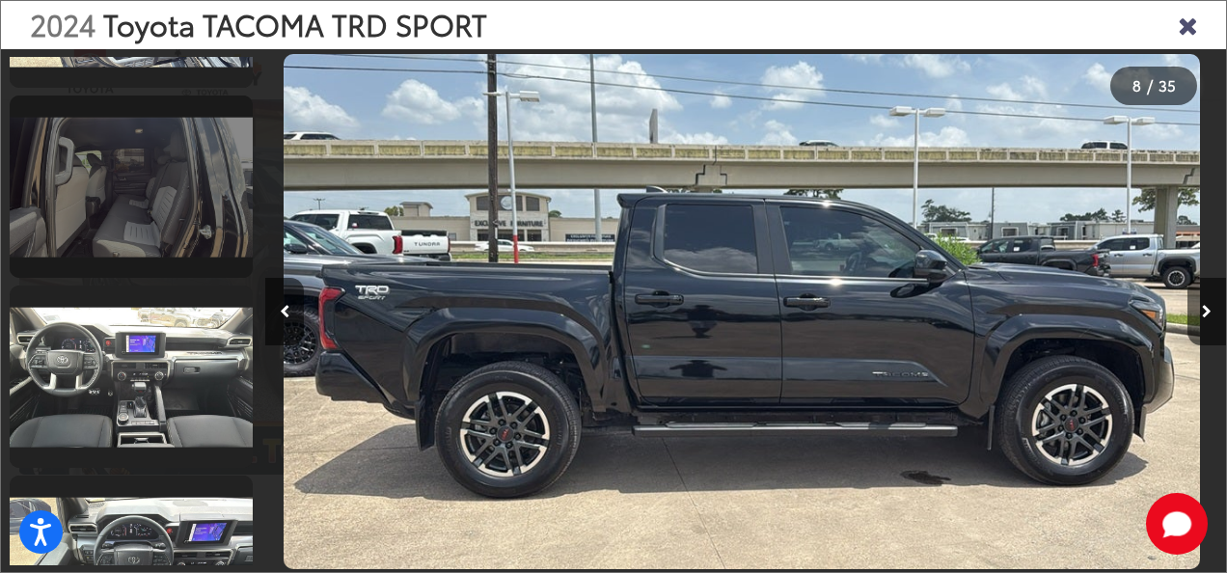
scroll to position [0, 0]
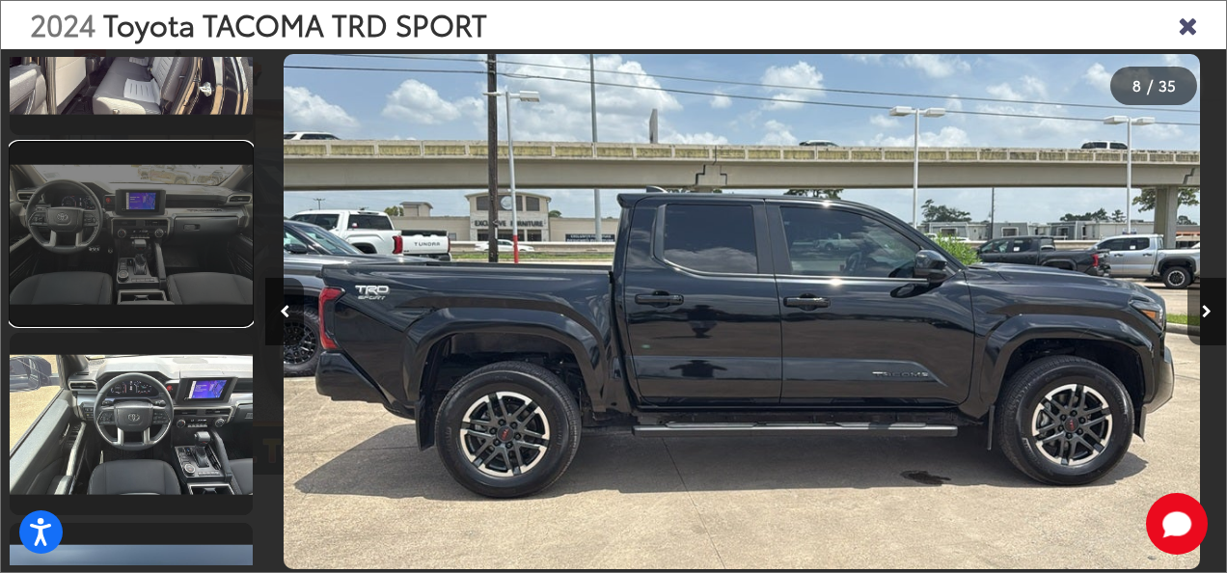
click at [107, 262] on link at bounding box center [131, 234] width 243 height 182
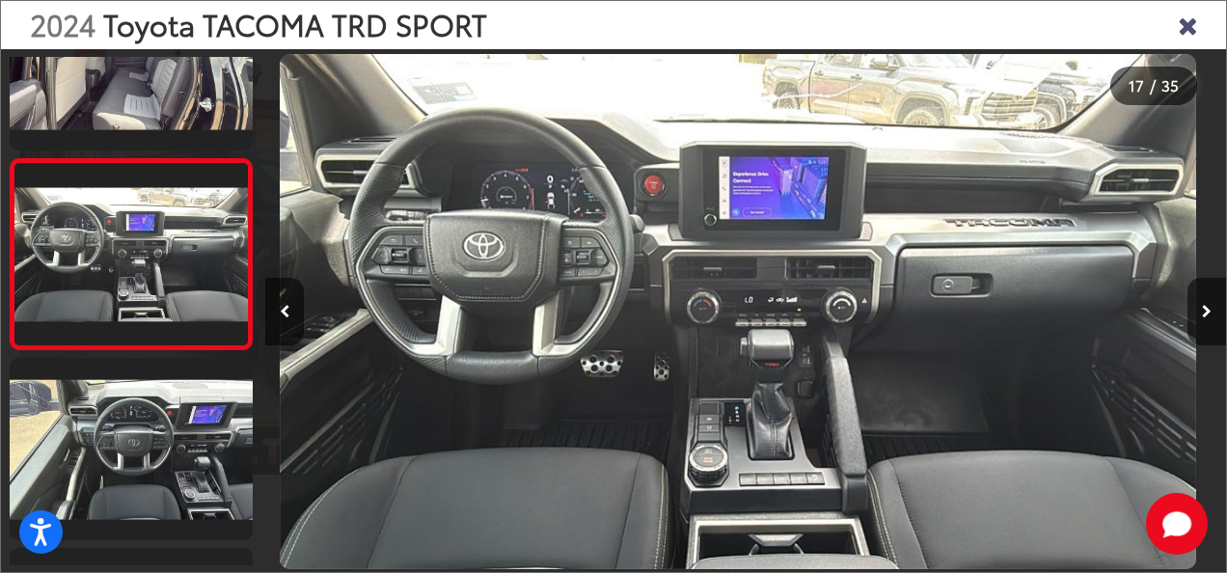
click at [756, 467] on img "2024 Toyota TACOMA TRD SPORT TRD Sport 16" at bounding box center [738, 312] width 917 height 516
click at [699, 434] on img "2024 Toyota TACOMA TRD SPORT TRD Sport 16" at bounding box center [738, 312] width 917 height 516
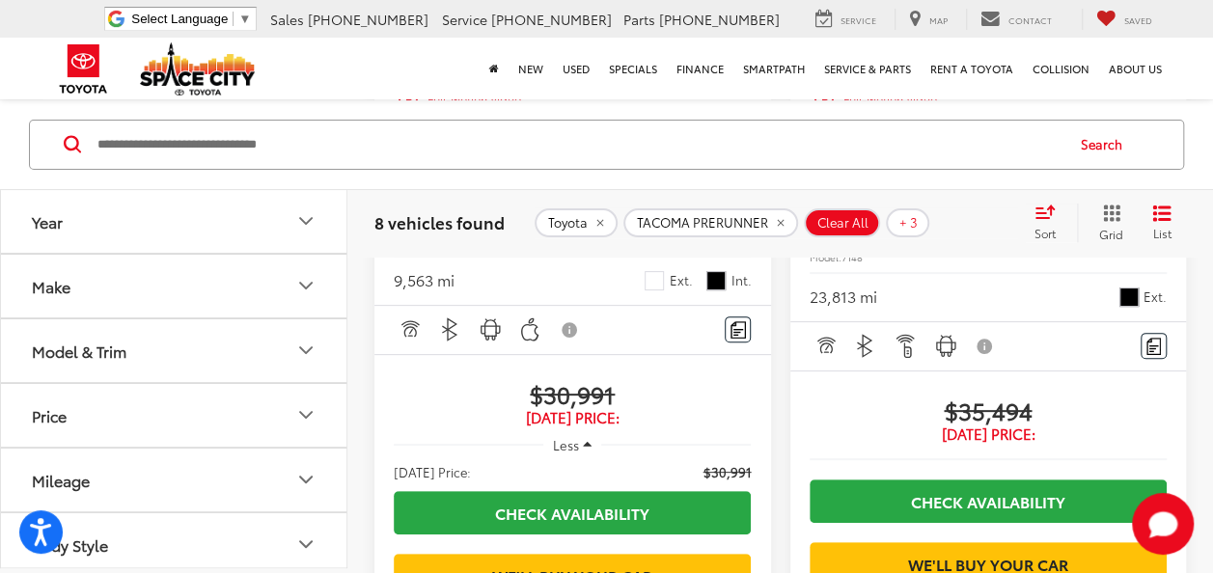
scroll to position [3591, 0]
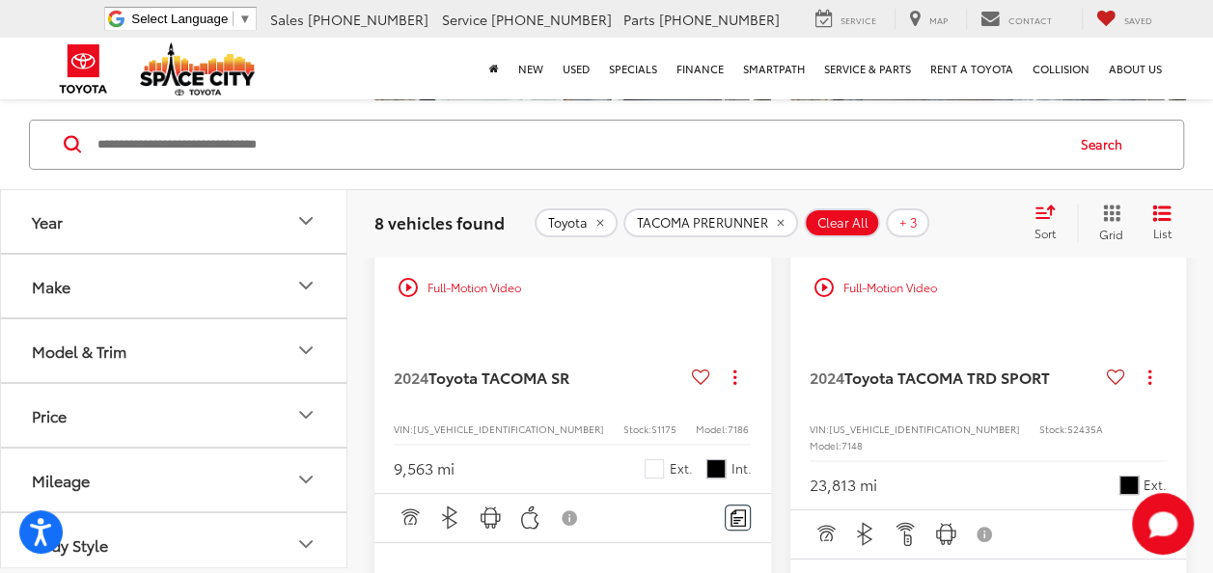
drag, startPoint x: 954, startPoint y: 400, endPoint x: 959, endPoint y: 409, distance: 9.9
click at [954, 253] on img "2024 Toyota TACOMA TRD SPORT TRD Sport 0" at bounding box center [988, 103] width 399 height 299
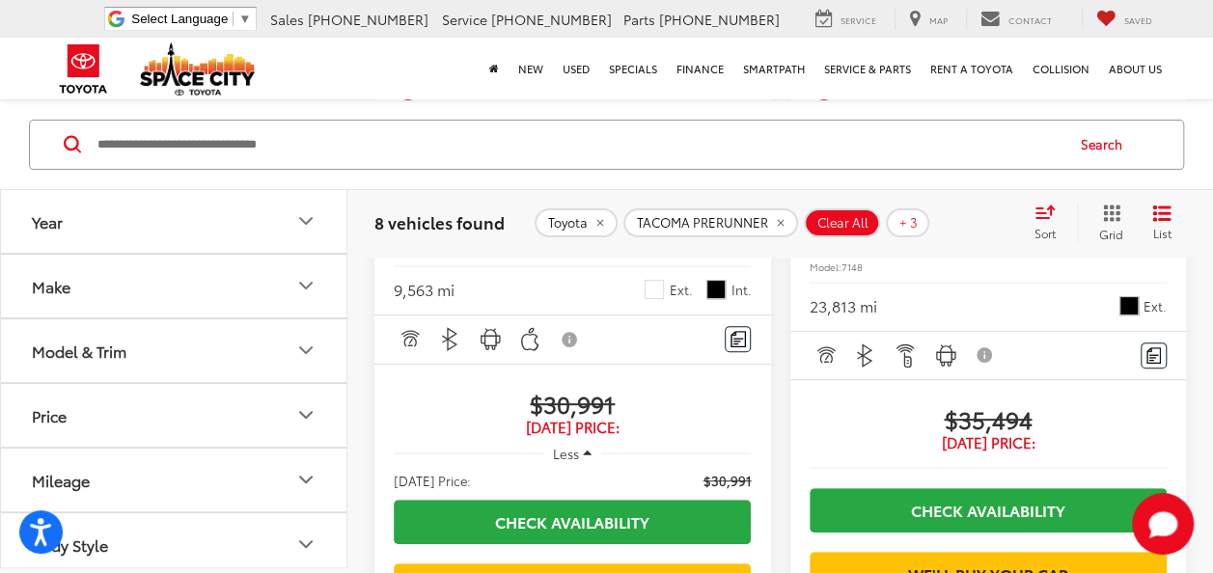
scroll to position [3859, 0]
